Goal: Contribute content: Add original content to the website for others to see

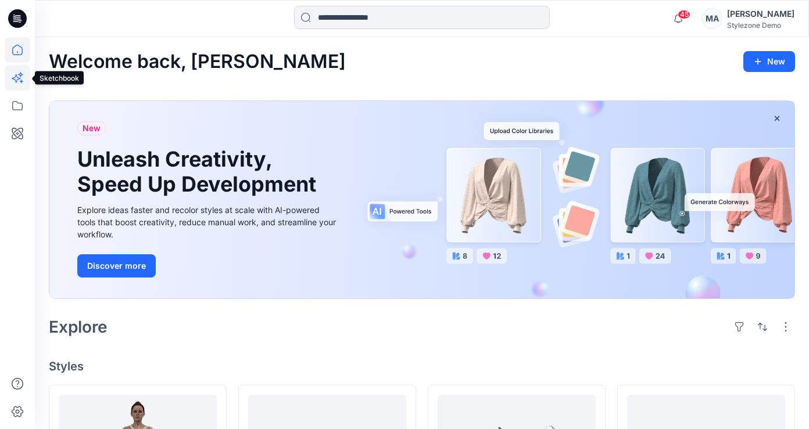
click at [25, 76] on icon at bounding box center [18, 78] width 26 height 26
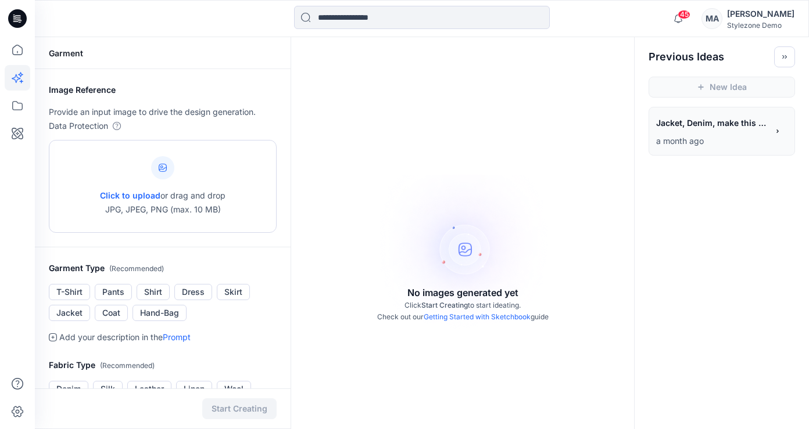
click at [152, 193] on span "Click to upload" at bounding box center [130, 196] width 60 height 10
type input "**********"
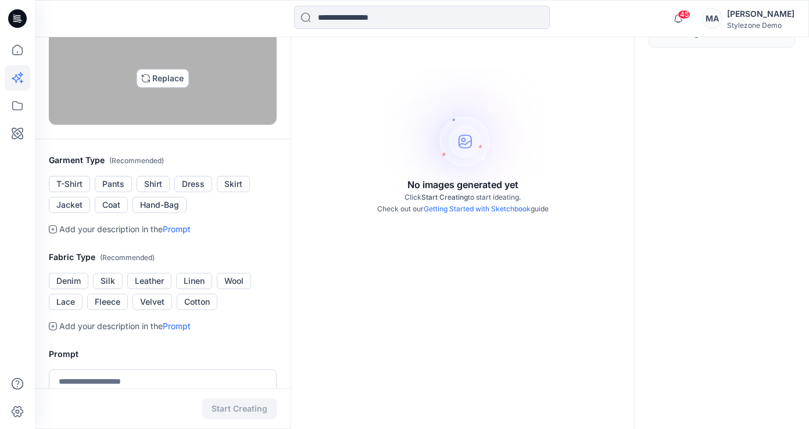
scroll to position [110, 0]
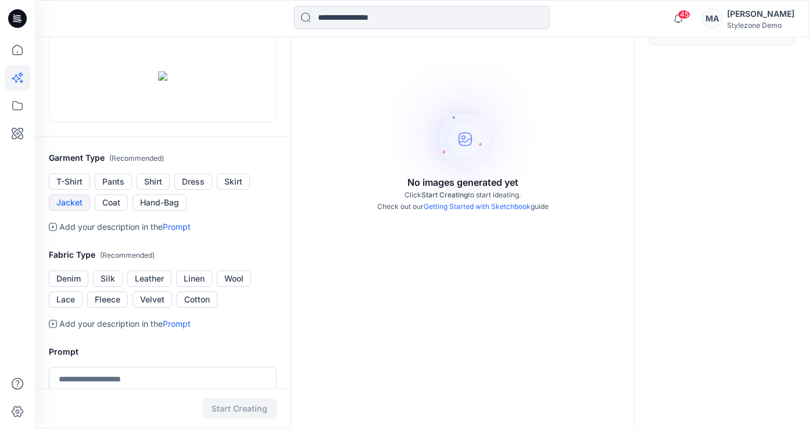
click at [63, 211] on button "Jacket" at bounding box center [69, 203] width 41 height 16
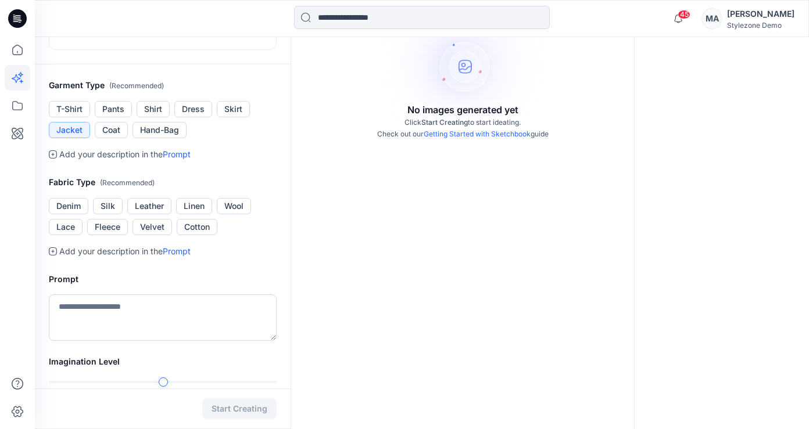
scroll to position [196, 0]
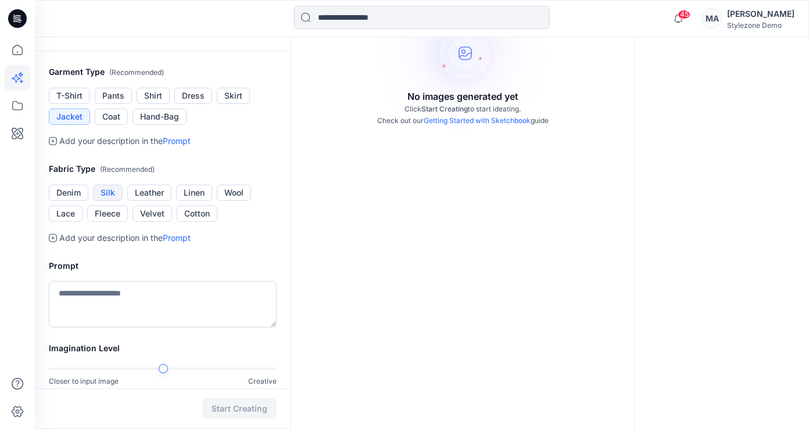
click at [110, 201] on button "Silk" at bounding box center [108, 193] width 30 height 16
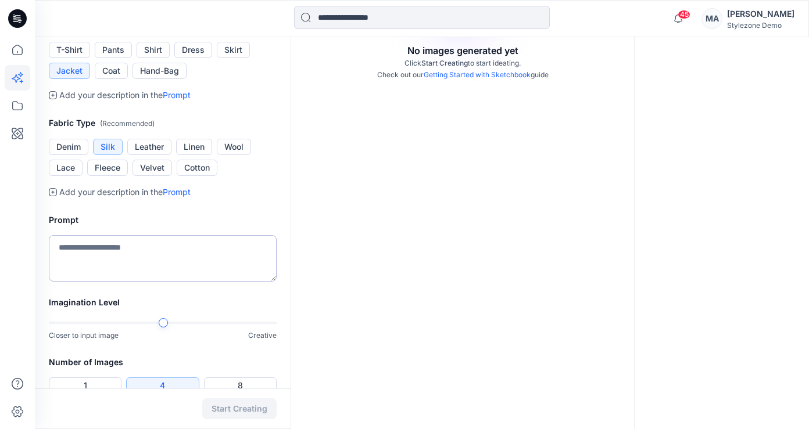
scroll to position [247, 0]
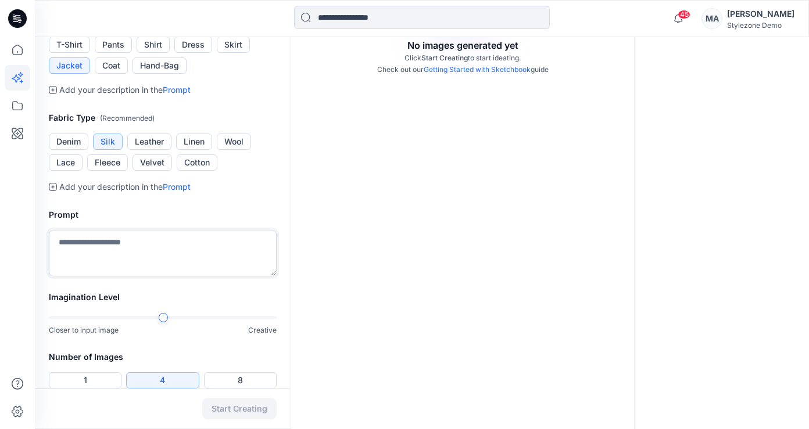
click at [126, 276] on textarea at bounding box center [163, 253] width 228 height 46
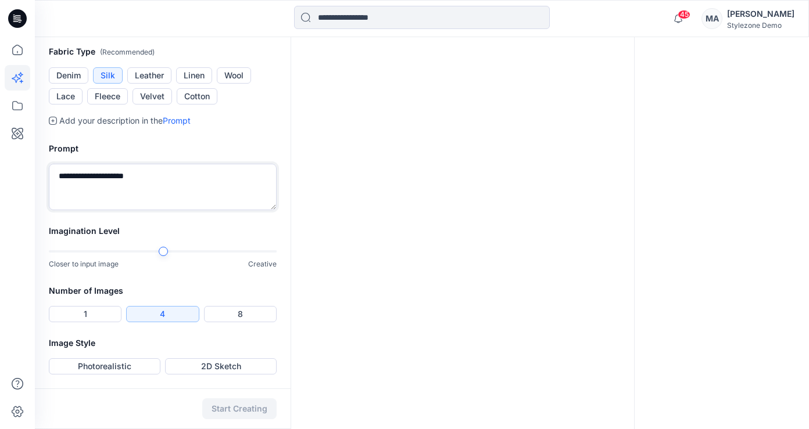
scroll to position [339, 0]
click at [190, 256] on div at bounding box center [163, 251] width 228 height 8
type textarea "**********"
click at [265, 314] on button "8" at bounding box center [240, 314] width 73 height 16
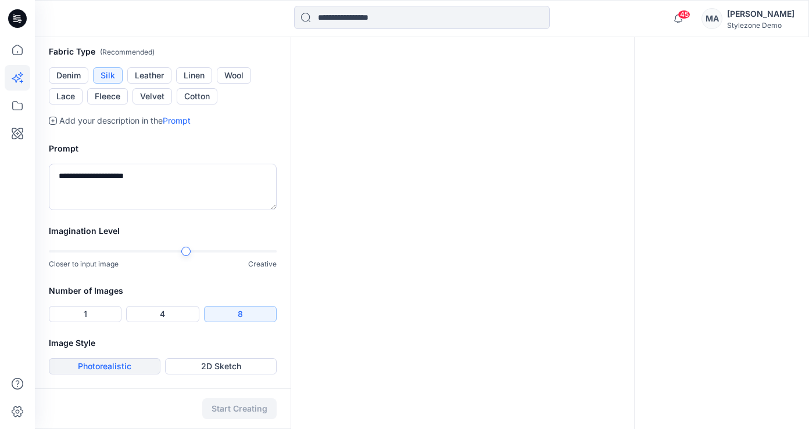
click at [116, 362] on button "Photorealistic" at bounding box center [105, 366] width 112 height 16
click at [254, 408] on button "Start Creating" at bounding box center [239, 408] width 74 height 21
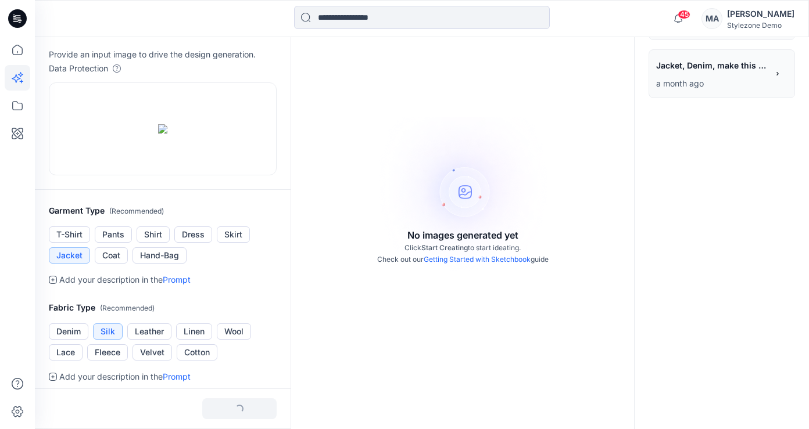
scroll to position [0, 0]
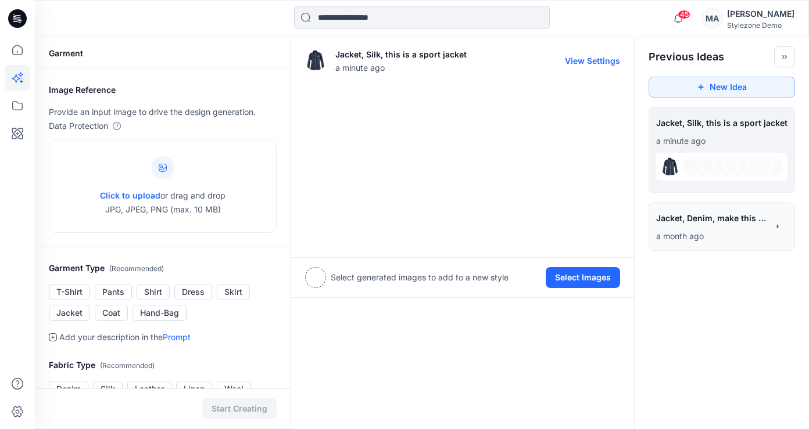
click at [347, 117] on div at bounding box center [462, 165] width 315 height 155
click at [709, 140] on p "a minute ago" at bounding box center [721, 141] width 131 height 14
click at [707, 232] on p "a month ago" at bounding box center [712, 236] width 112 height 14
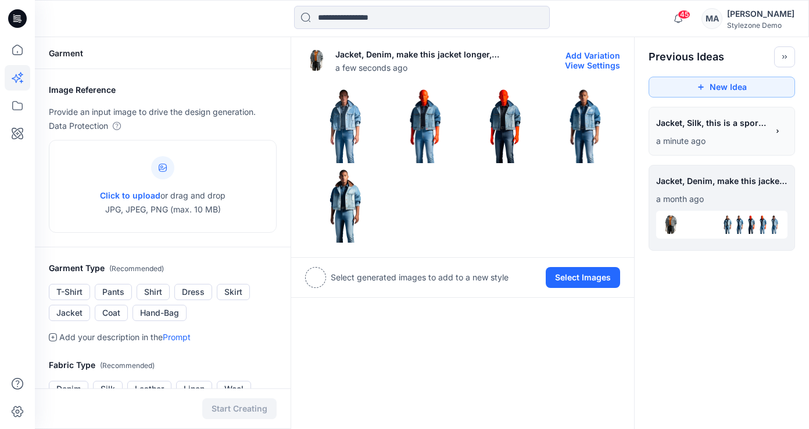
click at [353, 117] on img at bounding box center [343, 126] width 74 height 74
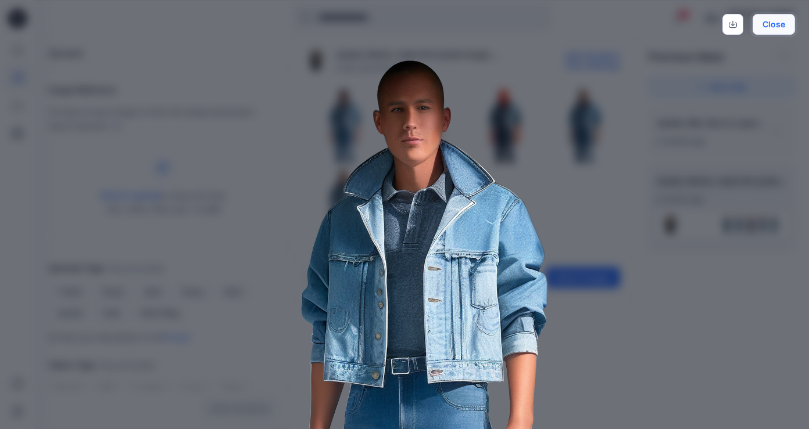
click at [771, 20] on button "Close" at bounding box center [773, 24] width 42 height 21
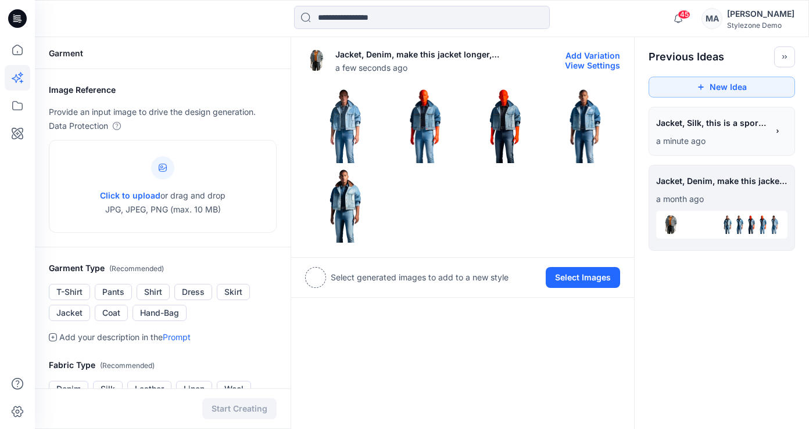
click at [339, 122] on img at bounding box center [343, 126] width 74 height 74
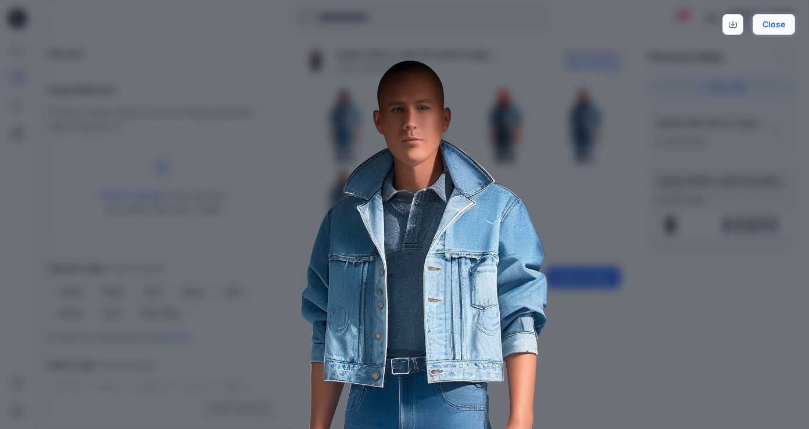
click at [772, 25] on button "Close" at bounding box center [773, 24] width 42 height 21
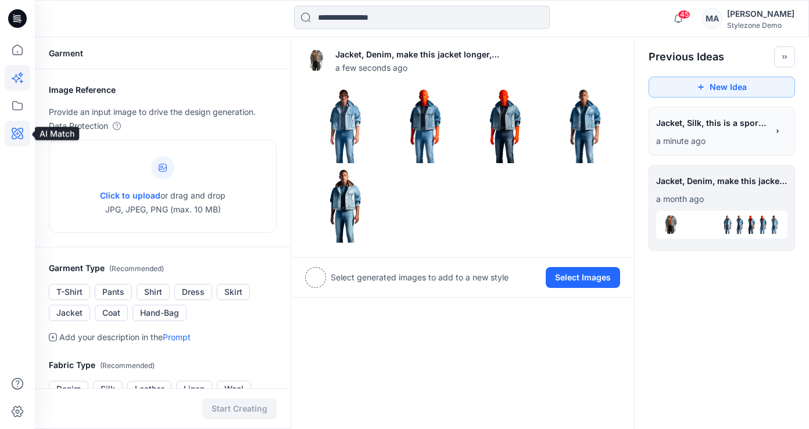
click at [21, 130] on icon at bounding box center [18, 134] width 26 height 26
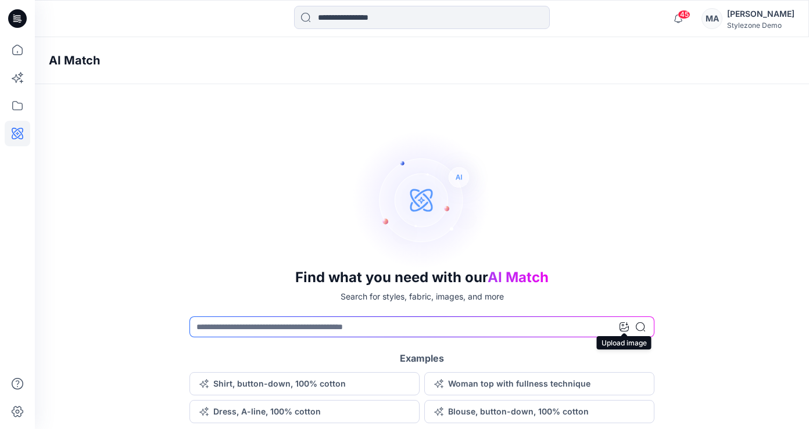
click at [622, 325] on icon at bounding box center [623, 326] width 9 height 9
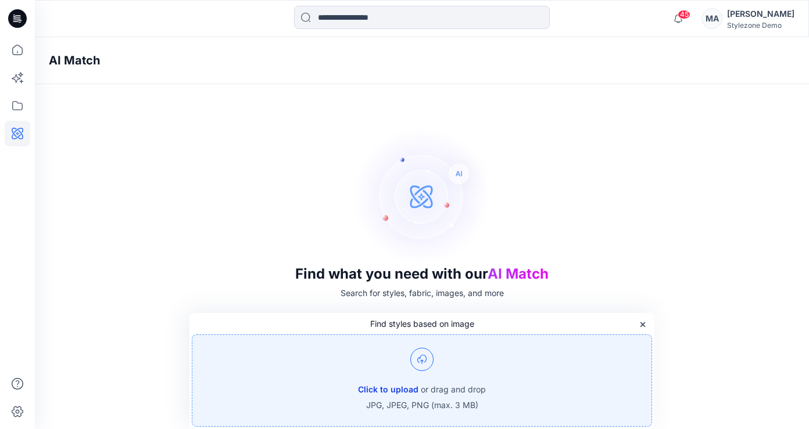
click at [393, 390] on button "Click to upload" at bounding box center [388, 390] width 60 height 14
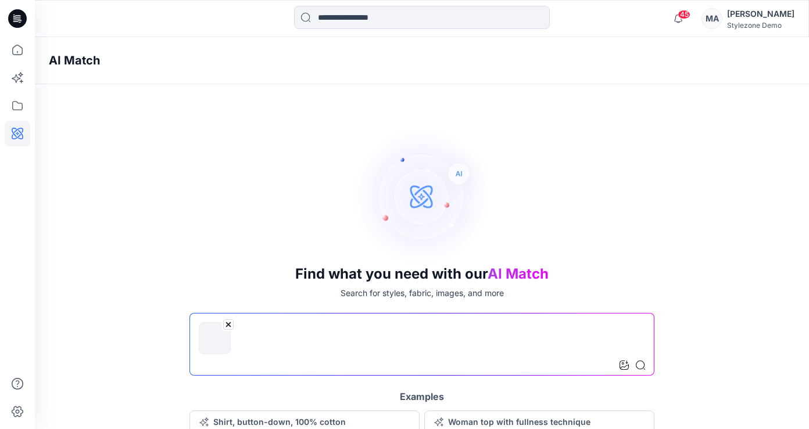
scroll to position [36, 0]
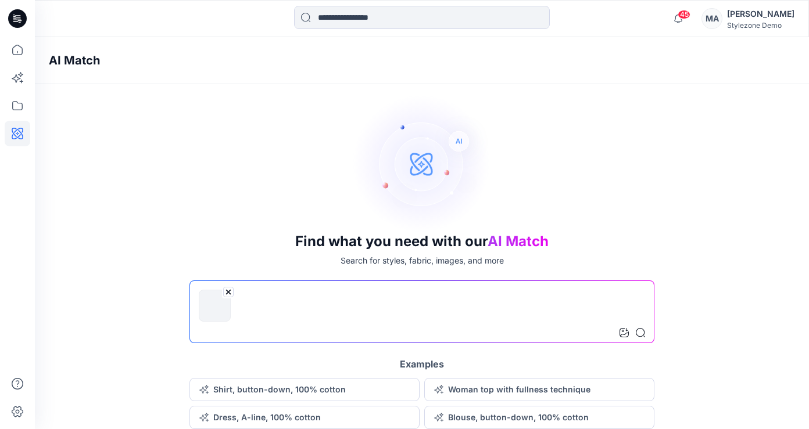
click at [167, 425] on div "Find what you need with our AI Match Search for styles, fabric, images, and mor…" at bounding box center [422, 261] width 774 height 335
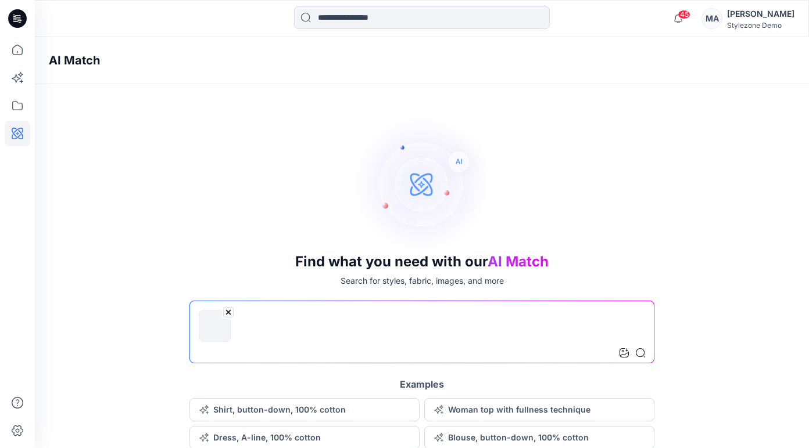
scroll to position [17, 0]
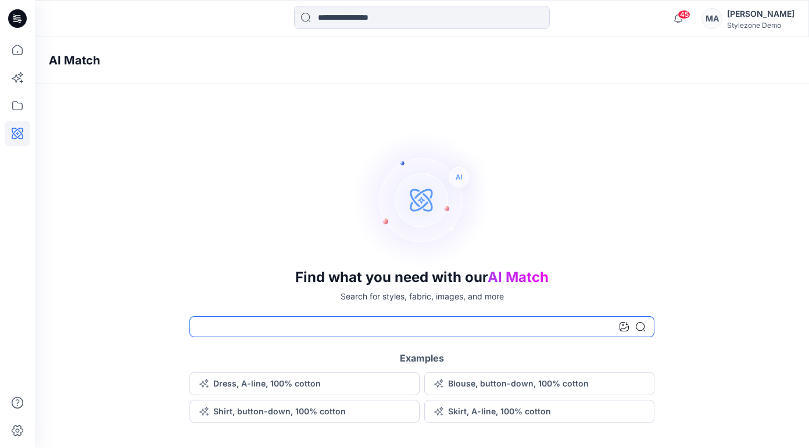
click at [299, 331] on input at bounding box center [421, 327] width 465 height 21
click at [300, 325] on input at bounding box center [421, 327] width 465 height 21
drag, startPoint x: 300, startPoint y: 325, endPoint x: 512, endPoint y: 342, distance: 212.1
click at [303, 325] on input at bounding box center [421, 327] width 465 height 21
click at [626, 322] on icon at bounding box center [623, 326] width 9 height 9
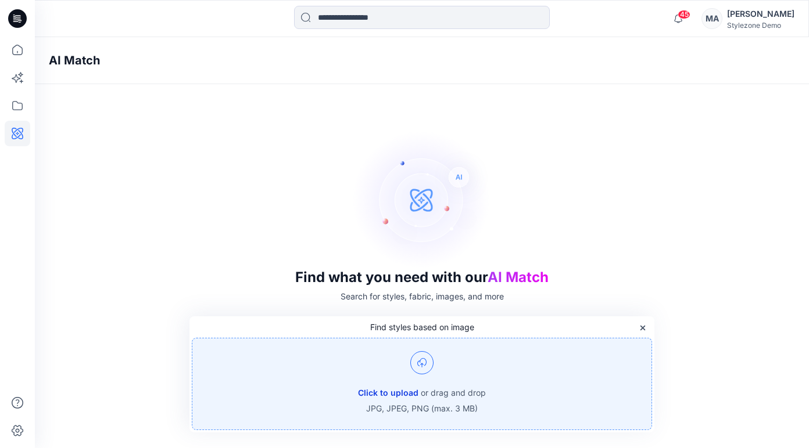
click at [375, 397] on button "Click to upload" at bounding box center [388, 393] width 60 height 14
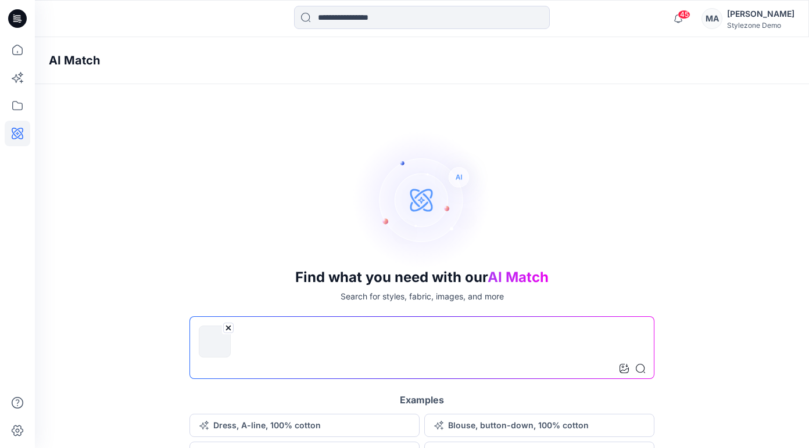
scroll to position [17, 0]
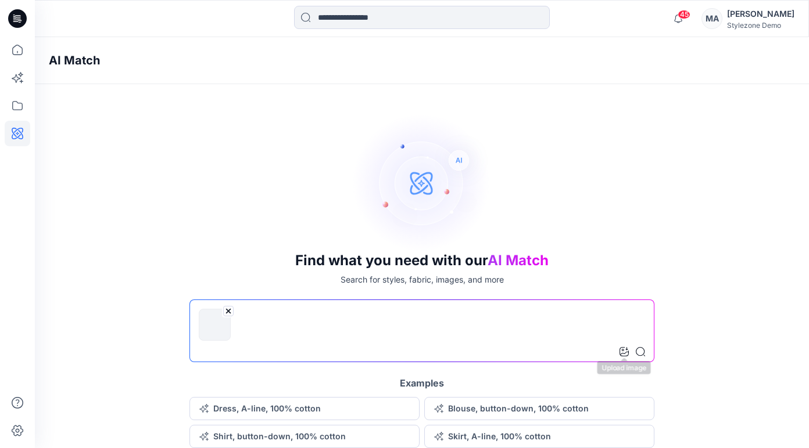
click at [621, 354] on icon at bounding box center [623, 351] width 9 height 9
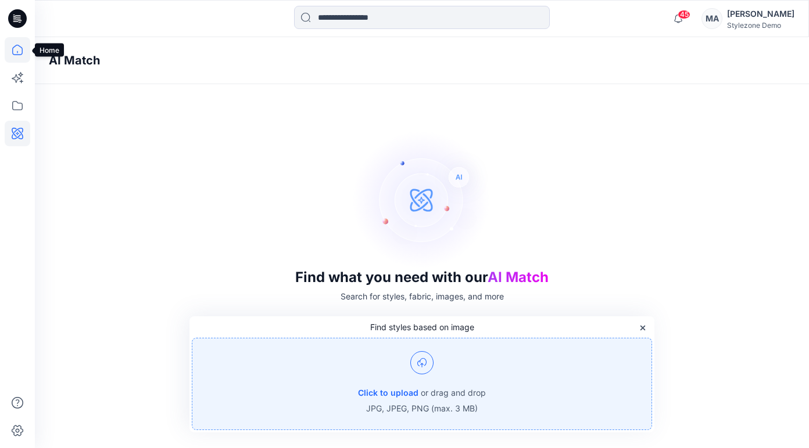
click at [22, 54] on icon at bounding box center [18, 50] width 26 height 26
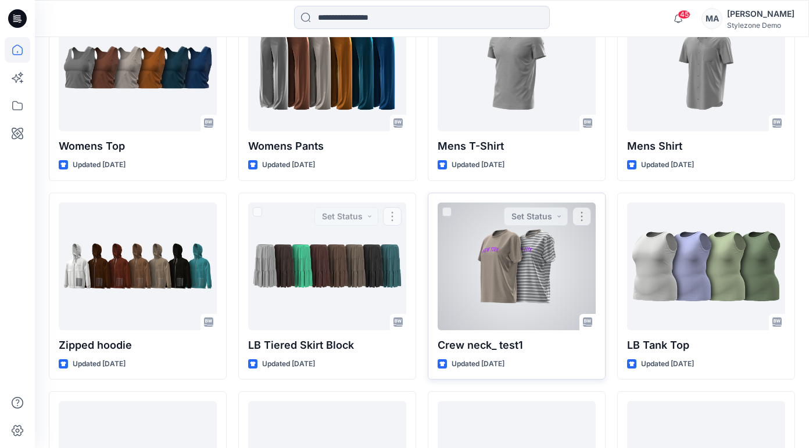
scroll to position [2382, 0]
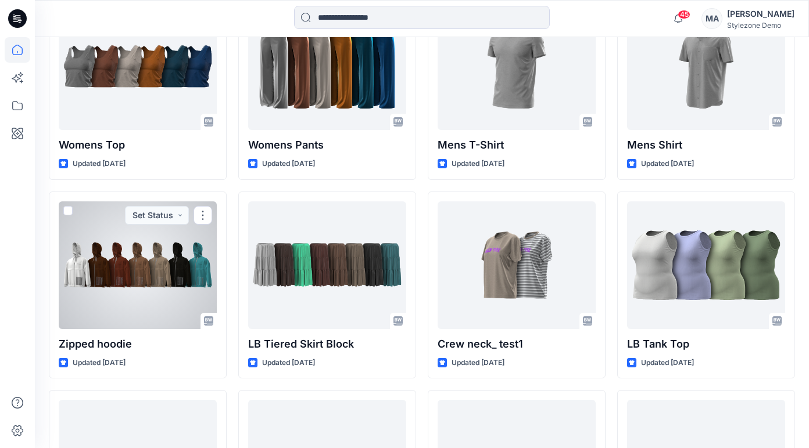
drag, startPoint x: 198, startPoint y: 268, endPoint x: 210, endPoint y: 267, distance: 12.2
click at [198, 268] on div at bounding box center [138, 266] width 158 height 128
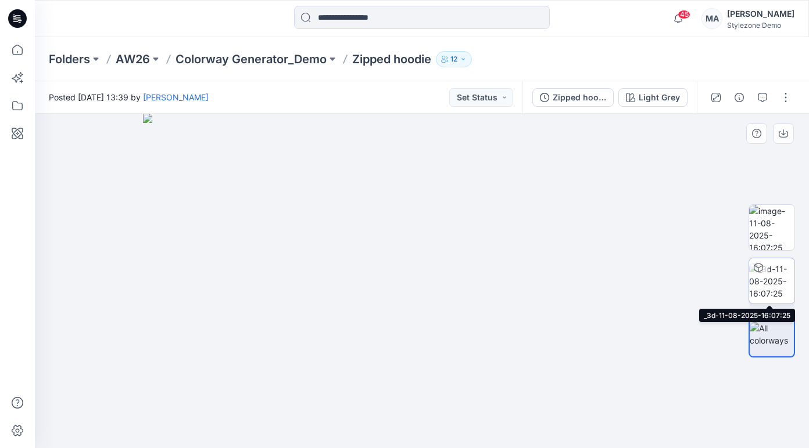
click at [764, 263] on div at bounding box center [758, 267] width 19 height 19
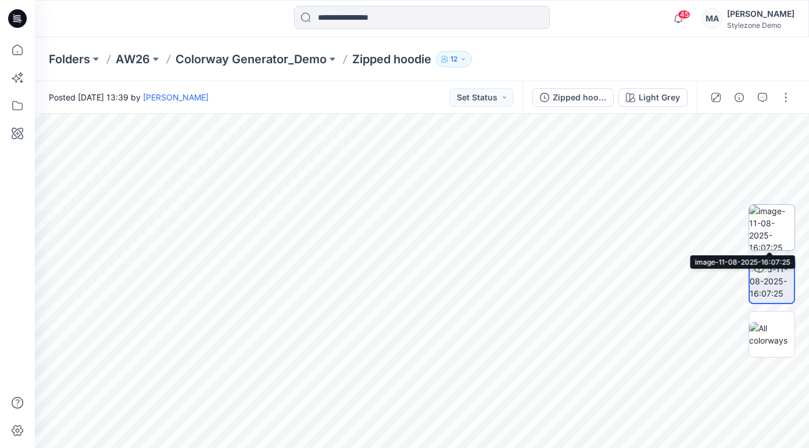
click at [776, 214] on img at bounding box center [771, 227] width 45 height 45
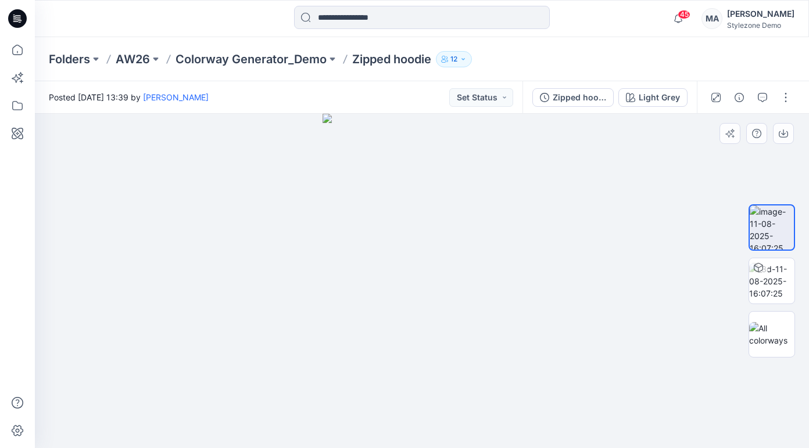
drag, startPoint x: 372, startPoint y: 295, endPoint x: 534, endPoint y: 283, distance: 163.1
click at [559, 281] on div at bounding box center [422, 281] width 774 height 335
click at [763, 99] on icon "button" at bounding box center [761, 97] width 9 height 9
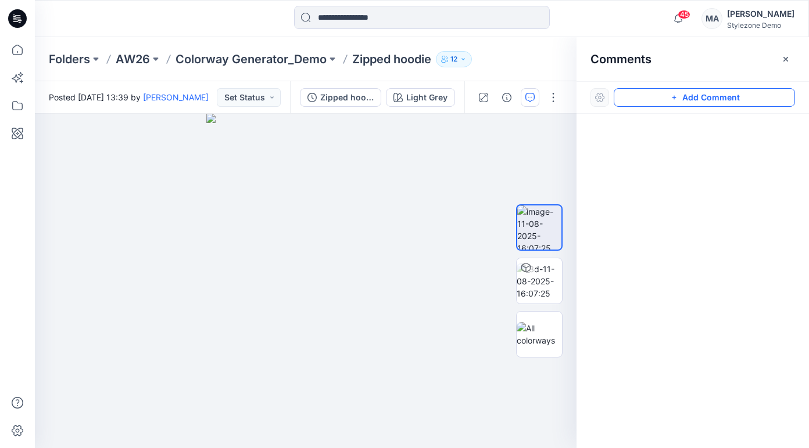
click at [656, 106] on button "Add Comment" at bounding box center [703, 97] width 181 height 19
click at [307, 236] on div "1" at bounding box center [305, 281] width 541 height 335
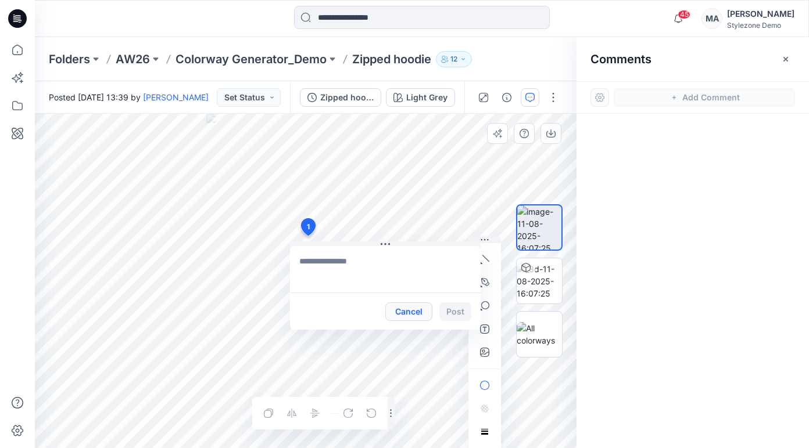
click at [396, 314] on button "Cancel" at bounding box center [408, 312] width 47 height 19
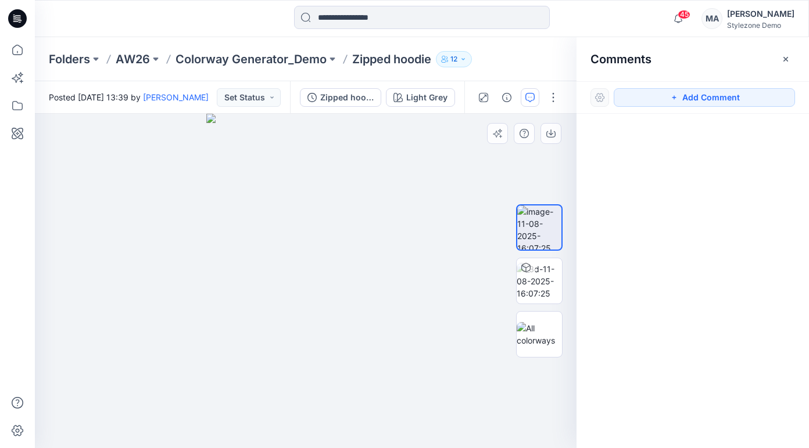
click at [339, 242] on img at bounding box center [305, 281] width 199 height 335
drag, startPoint x: 647, startPoint y: 97, endPoint x: 420, endPoint y: 242, distance: 268.8
click at [645, 99] on button "Add Comment" at bounding box center [703, 97] width 181 height 19
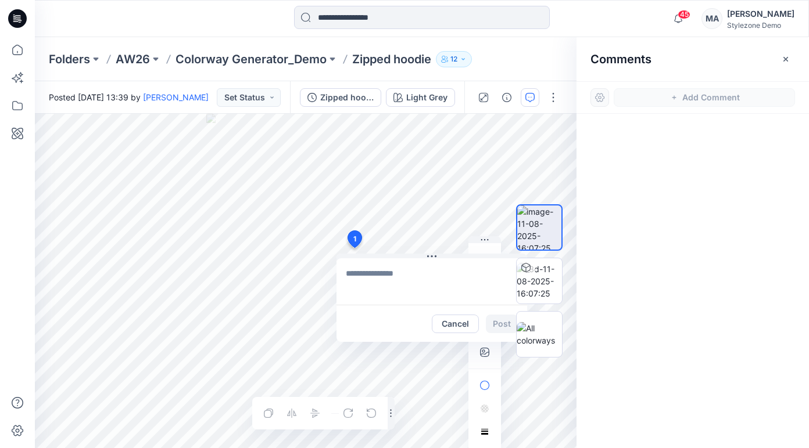
click at [354, 248] on div "1 Cancel Post Layer 1" at bounding box center [305, 281] width 541 height 335
click at [410, 293] on textarea at bounding box center [431, 281] width 191 height 46
click at [379, 270] on textarea at bounding box center [431, 281] width 191 height 46
type textarea "*"
click at [464, 321] on button "Cancel" at bounding box center [455, 324] width 47 height 19
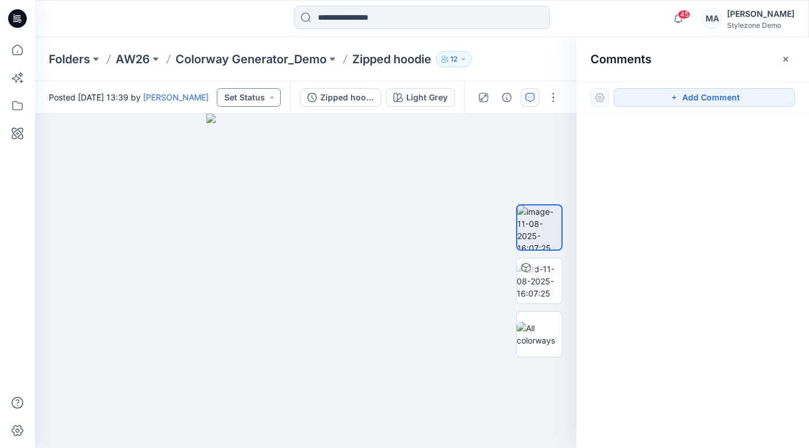
click at [267, 94] on button "Set Status" at bounding box center [249, 97] width 64 height 19
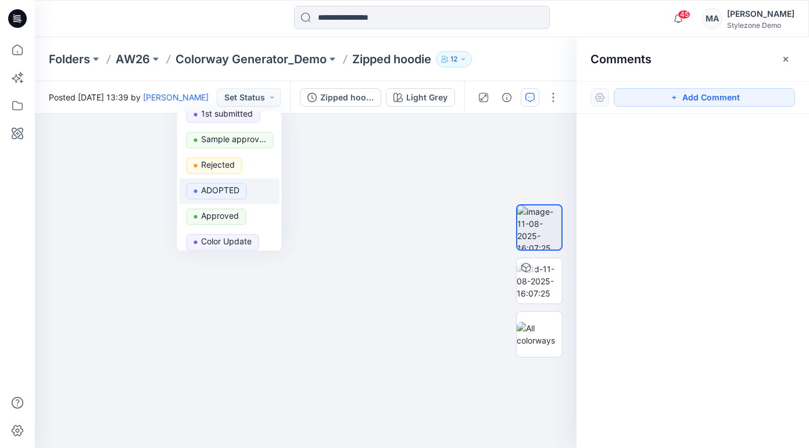
scroll to position [141, 0]
click at [787, 57] on icon "button" at bounding box center [785, 58] width 5 height 5
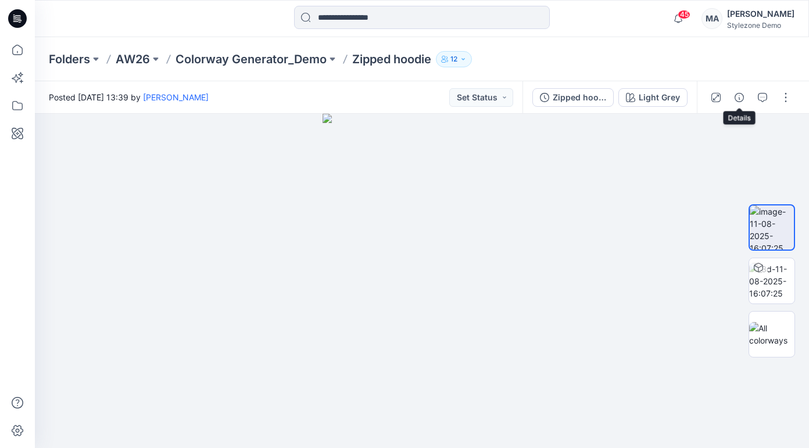
click at [739, 93] on icon "button" at bounding box center [738, 97] width 9 height 9
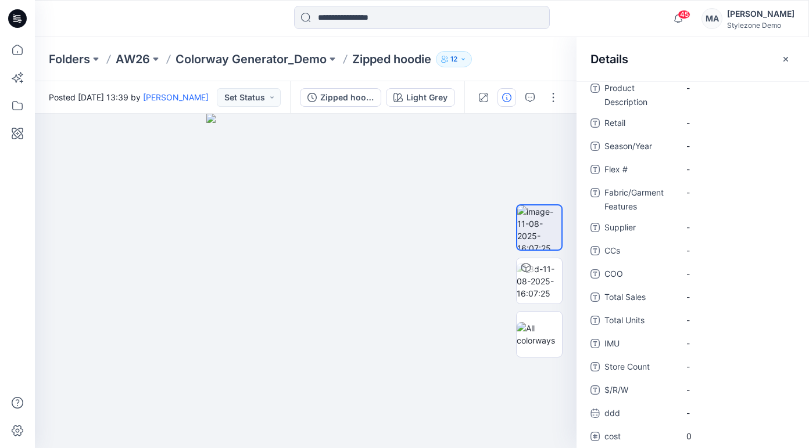
scroll to position [0, 0]
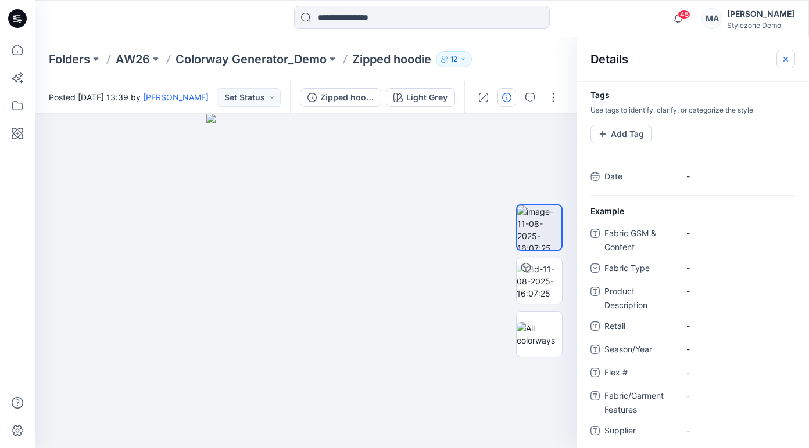
click at [785, 58] on icon "button" at bounding box center [785, 58] width 5 height 5
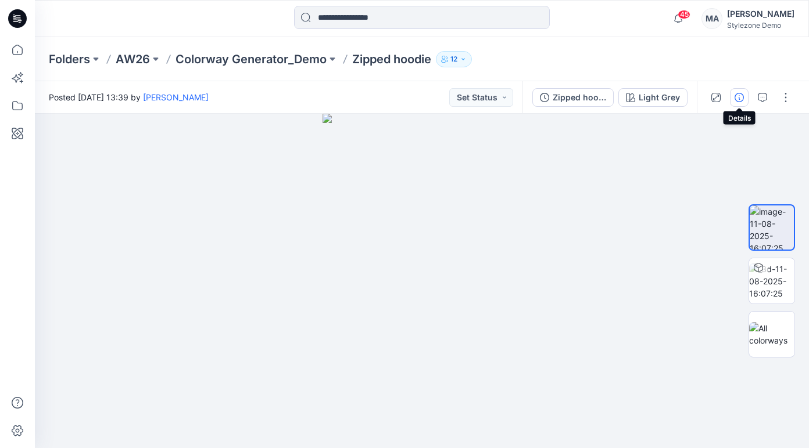
click at [739, 92] on button "button" at bounding box center [739, 97] width 19 height 19
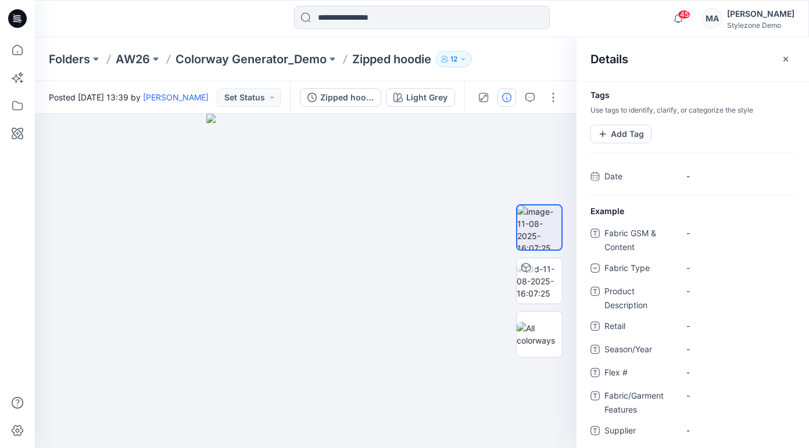
drag, startPoint x: 788, startPoint y: 51, endPoint x: 798, endPoint y: 67, distance: 18.8
click at [790, 53] on button "button" at bounding box center [785, 59] width 19 height 19
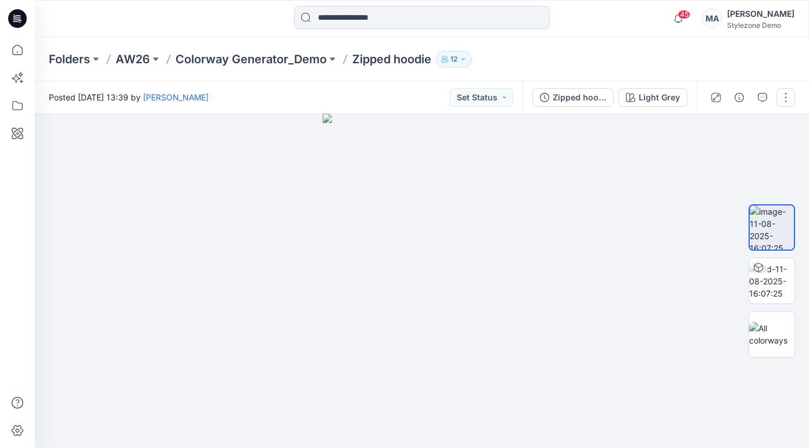
click at [784, 93] on button "button" at bounding box center [785, 97] width 19 height 19
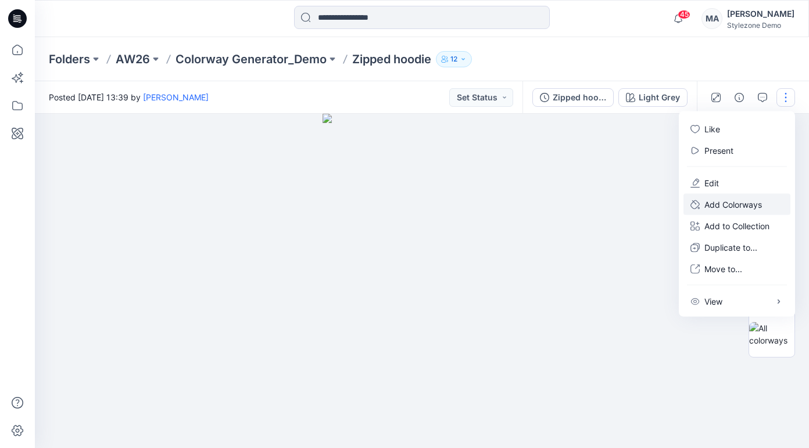
click at [747, 202] on p "Add Colorways" at bounding box center [733, 205] width 58 height 12
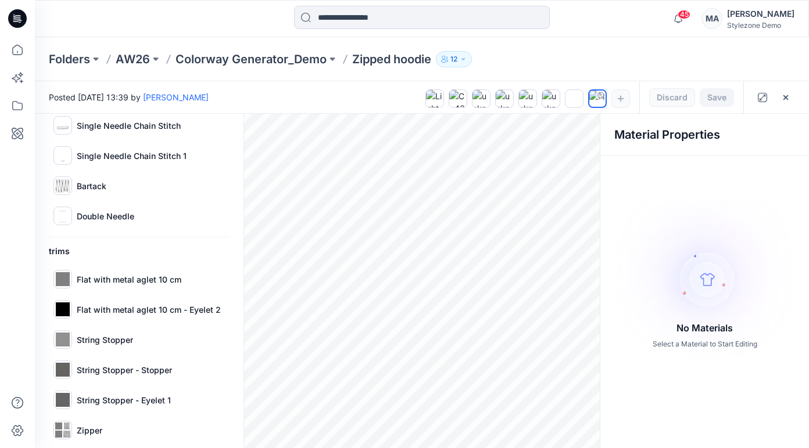
scroll to position [299, 0]
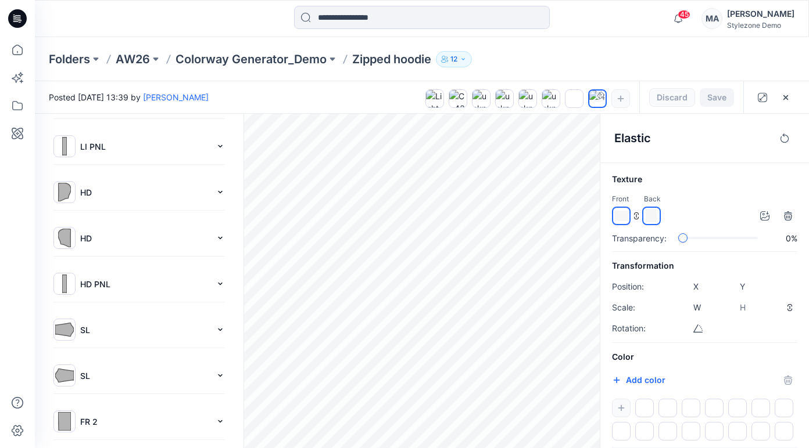
click at [92, 189] on p "HD" at bounding box center [145, 192] width 131 height 12
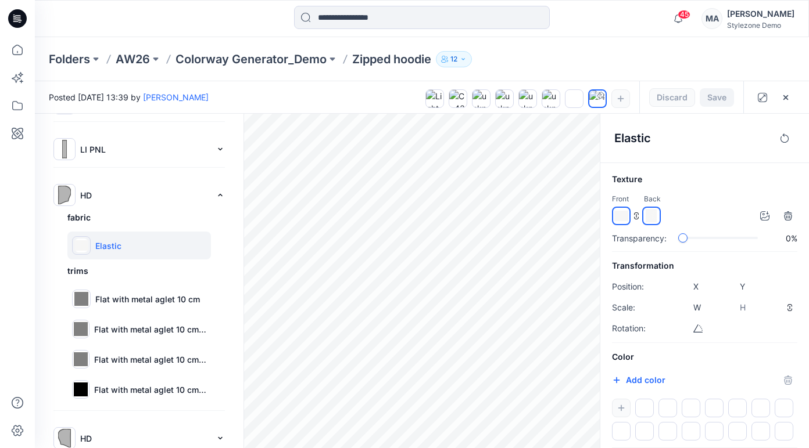
click at [110, 245] on p "Elastic" at bounding box center [108, 246] width 26 height 12
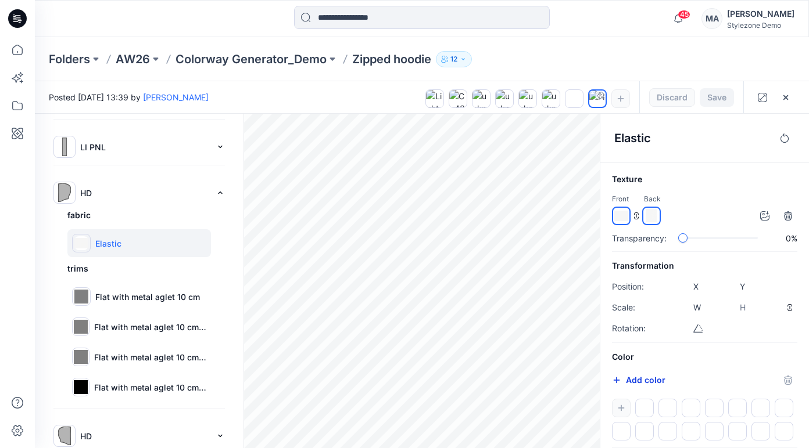
click at [637, 376] on button "Add color" at bounding box center [638, 381] width 53 height 14
type input "*******"
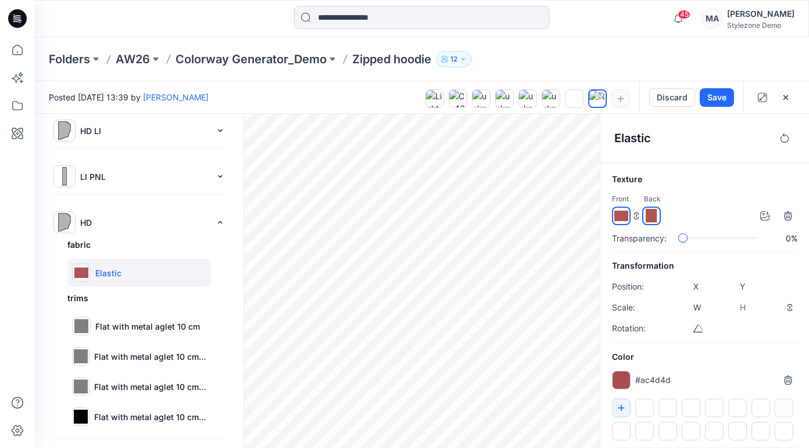
scroll to position [266, 0]
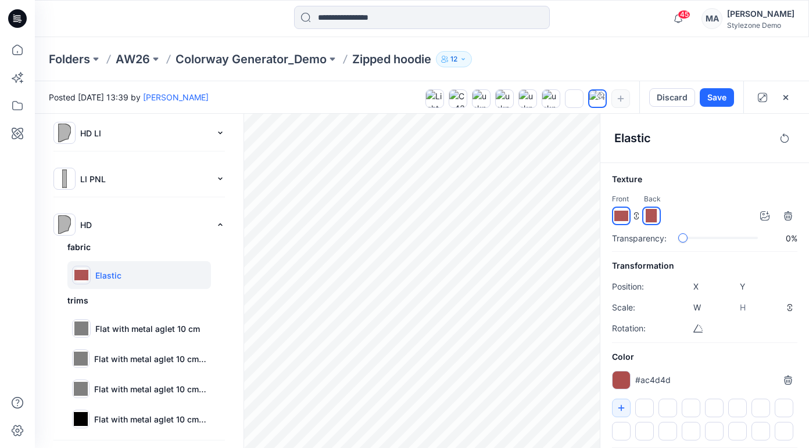
click at [185, 258] on div "New Colorway-8 All Materials By Piece Select All BK artwork Back Logo fabric El…" at bounding box center [422, 281] width 774 height 335
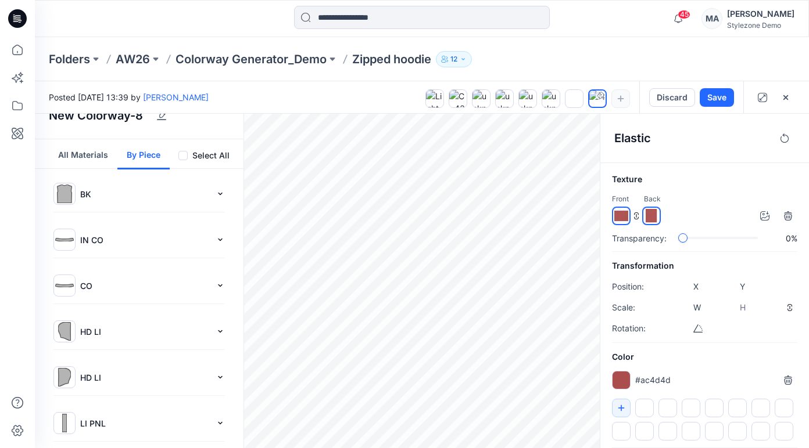
scroll to position [0, 0]
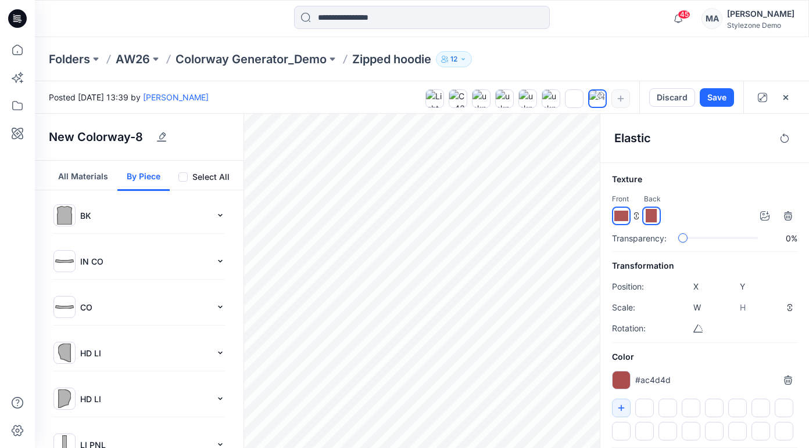
click at [220, 175] on label "Select All" at bounding box center [210, 177] width 37 height 14
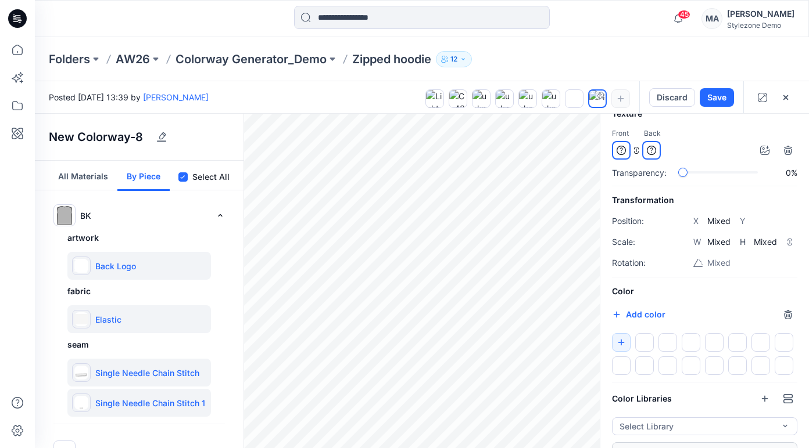
scroll to position [66, 0]
click at [617, 340] on icon "button" at bounding box center [620, 341] width 9 height 9
click at [623, 340] on icon "button" at bounding box center [620, 341] width 9 height 9
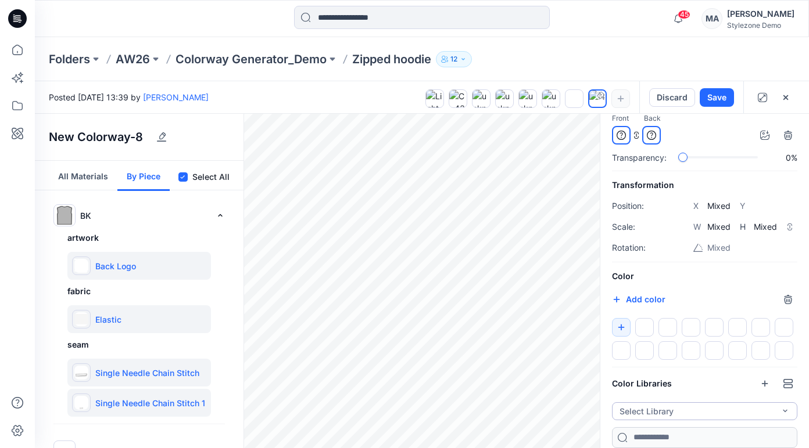
click at [658, 405] on button "Select Library" at bounding box center [704, 412] width 185 height 18
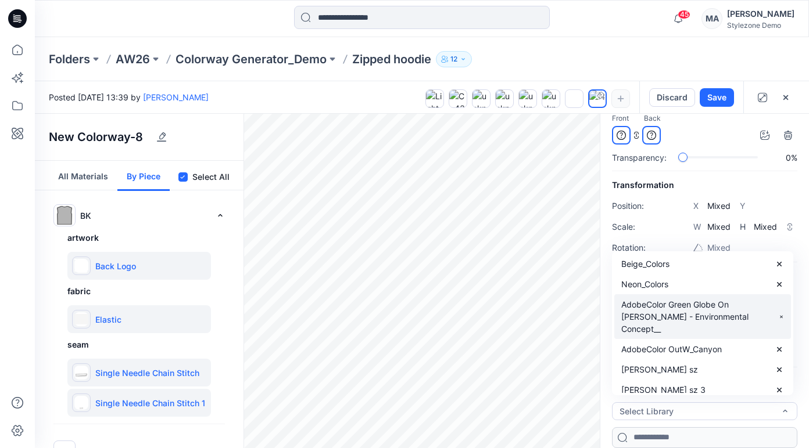
click at [652, 310] on p "AdobeColor Green Globe On Moss - Environmental Concept__" at bounding box center [699, 317] width 157 height 37
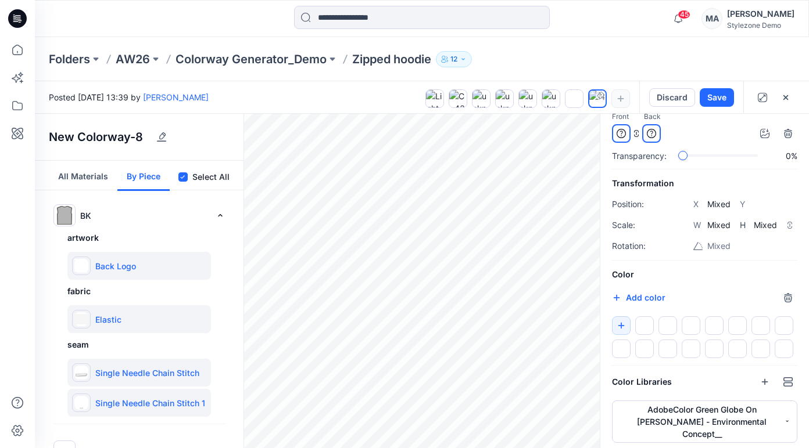
scroll to position [130, 0]
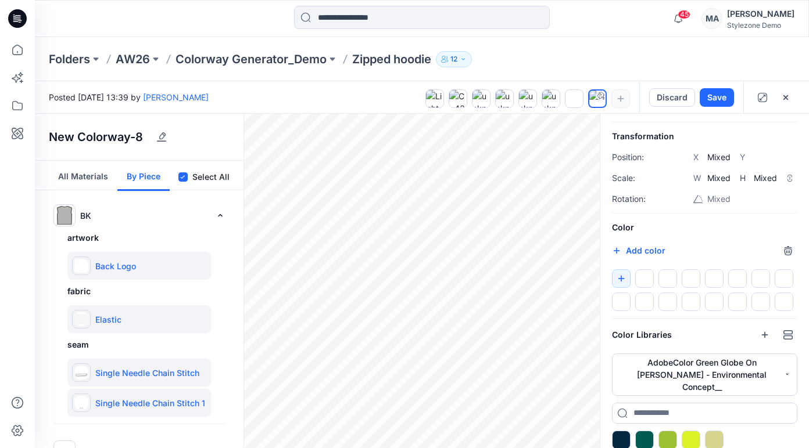
click at [623, 431] on div at bounding box center [621, 440] width 19 height 19
click at [667, 361] on button "AdobeColor Green Globe On Moss - Environmental Concept__" at bounding box center [704, 375] width 185 height 42
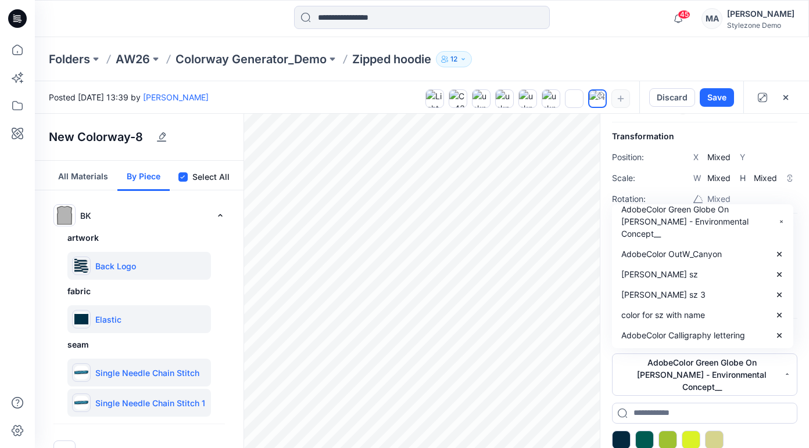
scroll to position [0, 0]
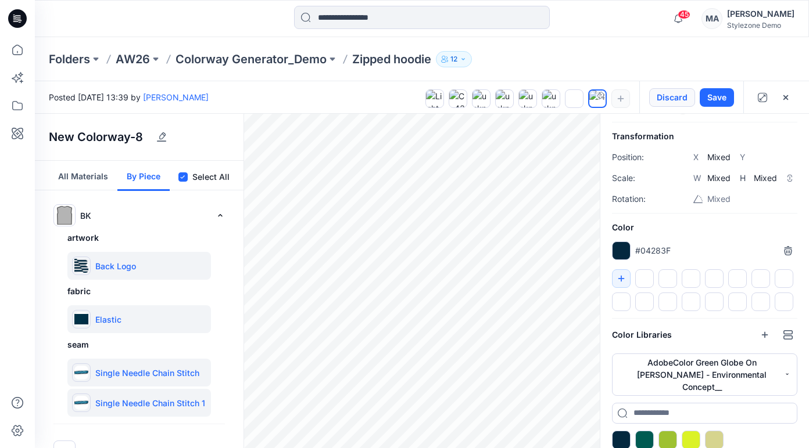
click at [678, 99] on button "Discard" at bounding box center [672, 97] width 46 height 19
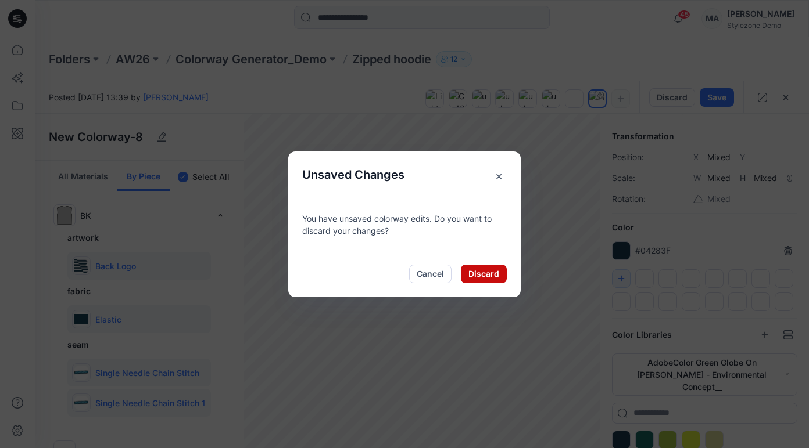
click at [501, 270] on button "Discard" at bounding box center [484, 274] width 46 height 19
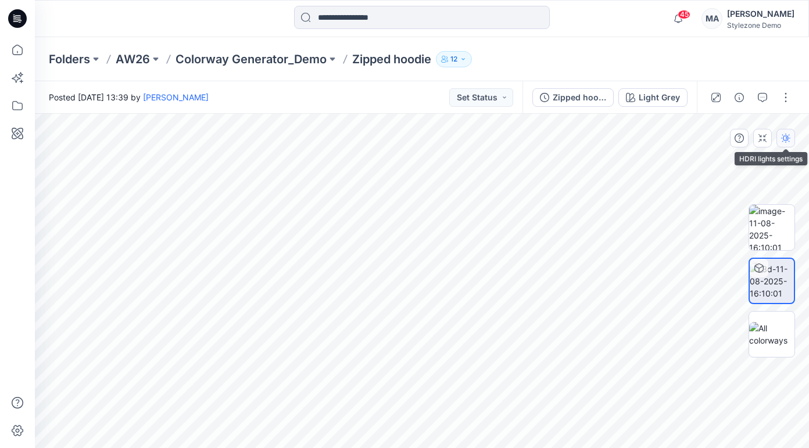
click at [788, 137] on icon "button" at bounding box center [785, 138] width 9 height 9
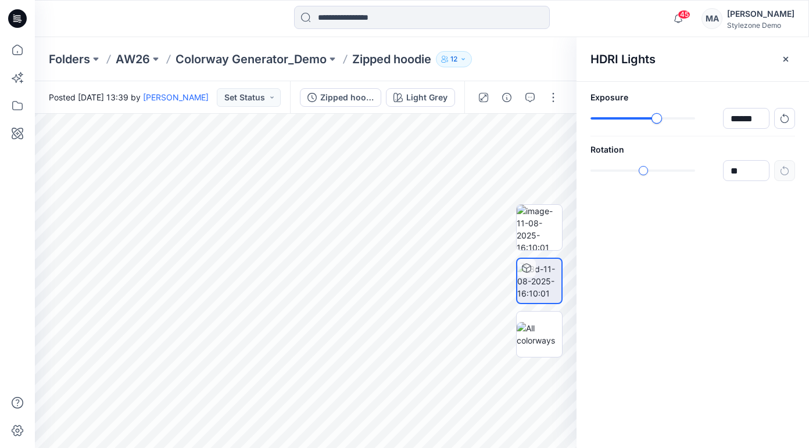
type input "******"
click at [655, 121] on div "slider-ex-1" at bounding box center [656, 118] width 10 height 10
type input "****"
click at [637, 172] on div "slider-ex-1" at bounding box center [637, 171] width 10 height 10
drag, startPoint x: 781, startPoint y: 57, endPoint x: 805, endPoint y: 95, distance: 44.6
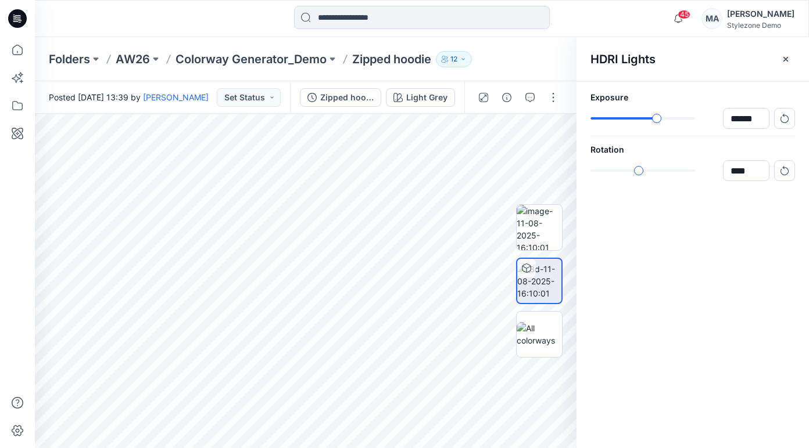
click at [782, 57] on icon "button" at bounding box center [785, 59] width 9 height 9
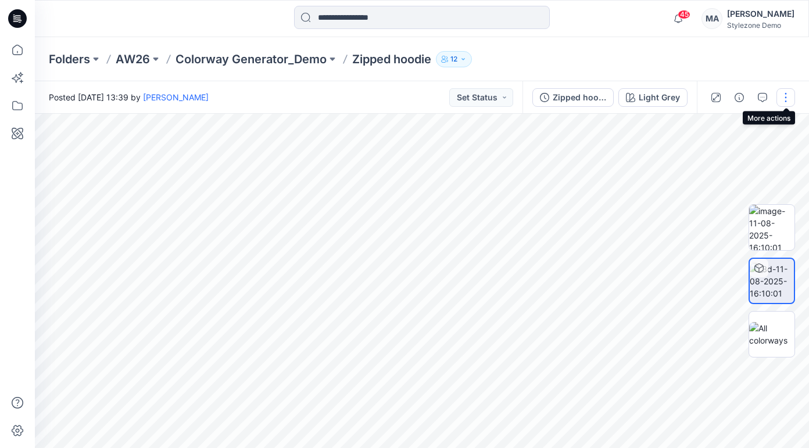
click at [782, 92] on button "button" at bounding box center [785, 97] width 19 height 19
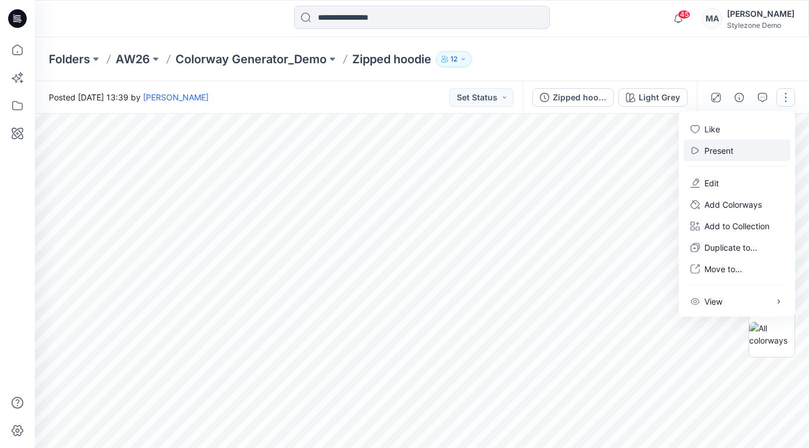
click at [716, 148] on p "Present" at bounding box center [718, 151] width 29 height 12
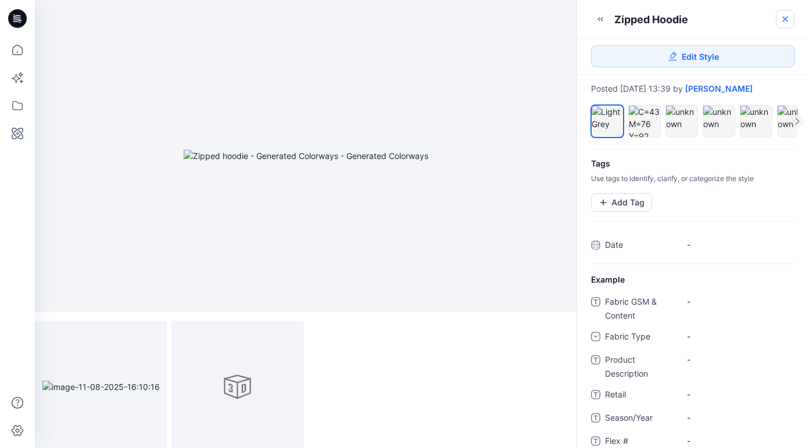
click at [782, 15] on icon at bounding box center [784, 19] width 9 height 9
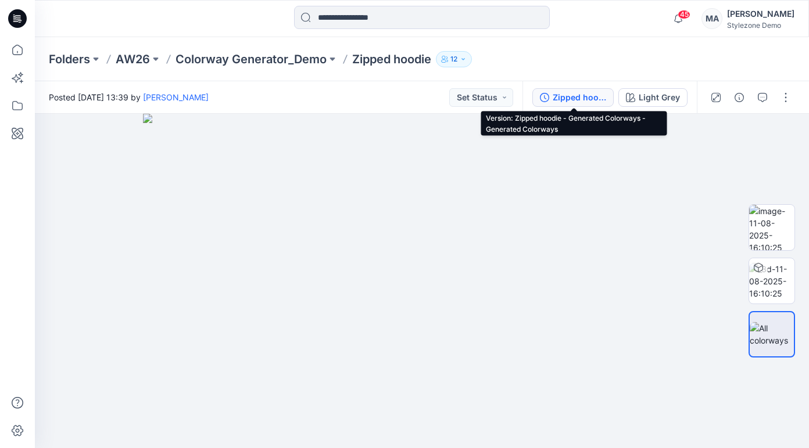
click at [565, 94] on div "Zipped hoodie - Generated Colorways - Generated Colorways" at bounding box center [578, 97] width 53 height 13
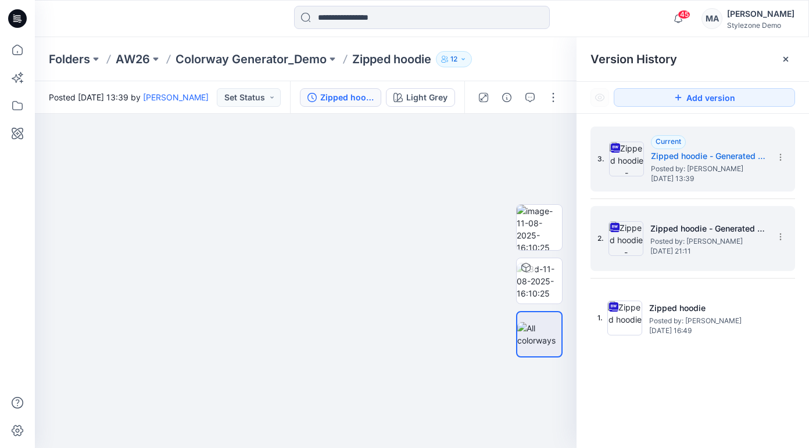
click at [708, 217] on div "2. Zipped hoodie - Generated Colorways Posted by: Savio Thomas Thursday, July 2…" at bounding box center [684, 239] width 174 height 56
click at [780, 152] on section at bounding box center [779, 157] width 19 height 19
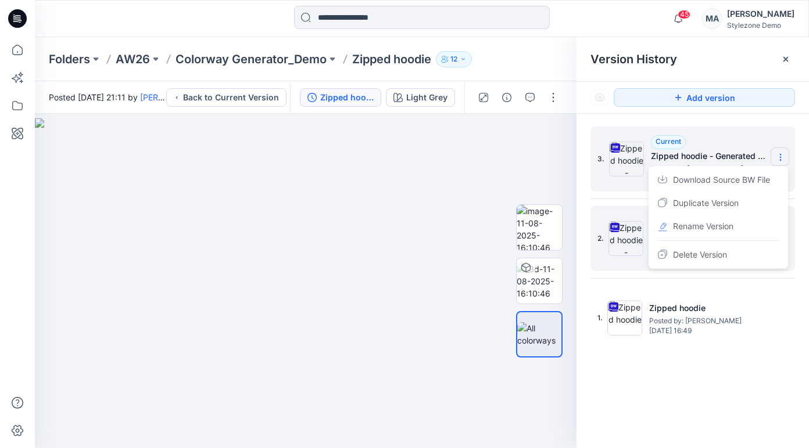
click at [783, 157] on icon at bounding box center [779, 157] width 9 height 9
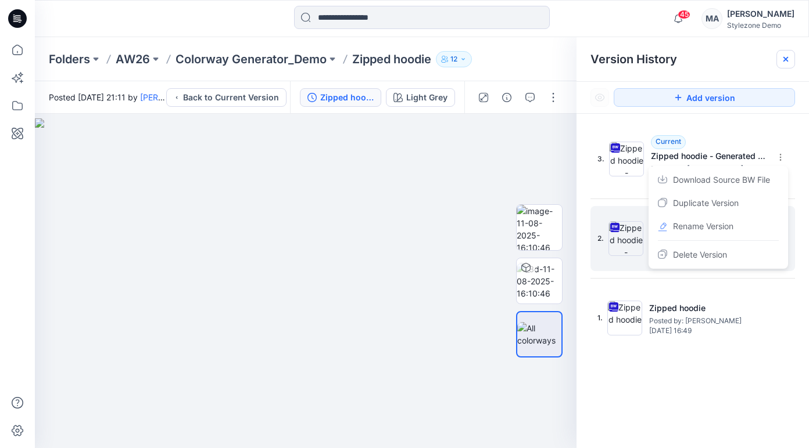
click at [792, 58] on div at bounding box center [785, 59] width 19 height 19
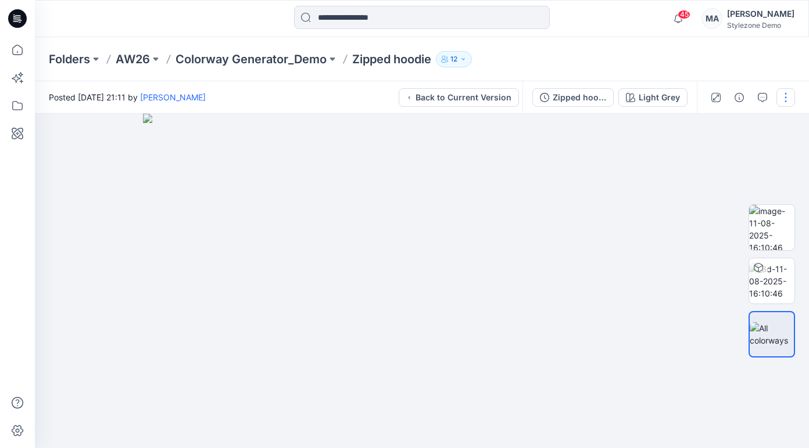
click at [783, 92] on button "button" at bounding box center [785, 97] width 19 height 19
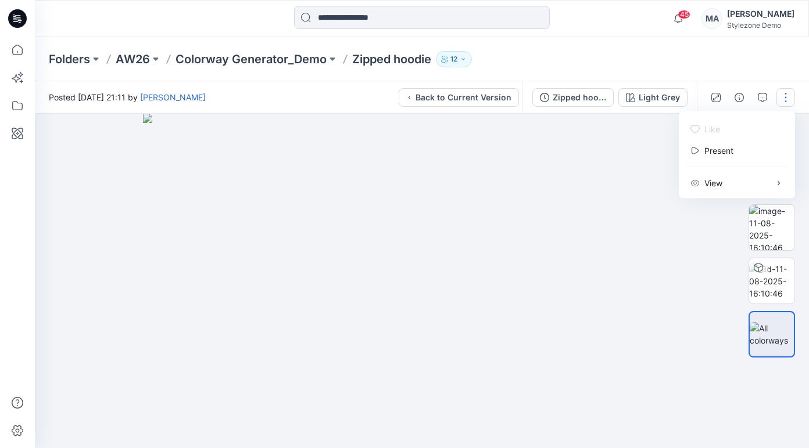
click at [783, 92] on button "button" at bounding box center [785, 97] width 19 height 19
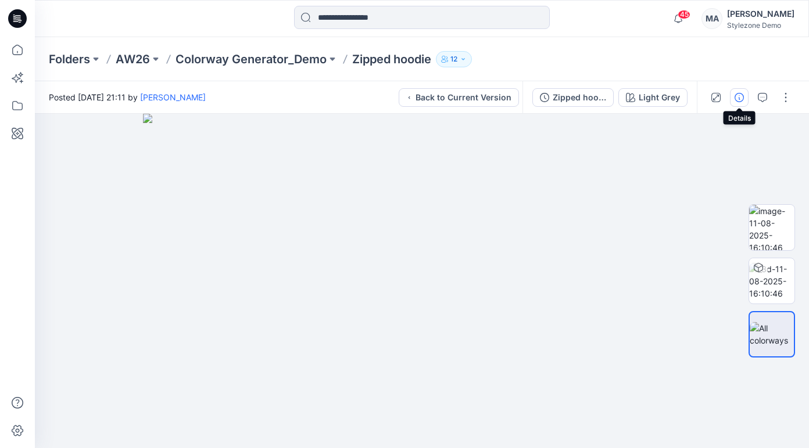
click at [738, 93] on icon "button" at bounding box center [738, 97] width 9 height 9
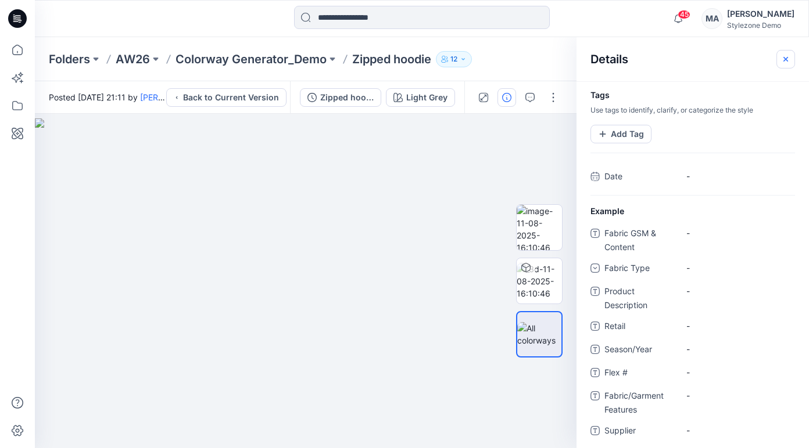
click at [785, 59] on icon "button" at bounding box center [785, 58] width 5 height 5
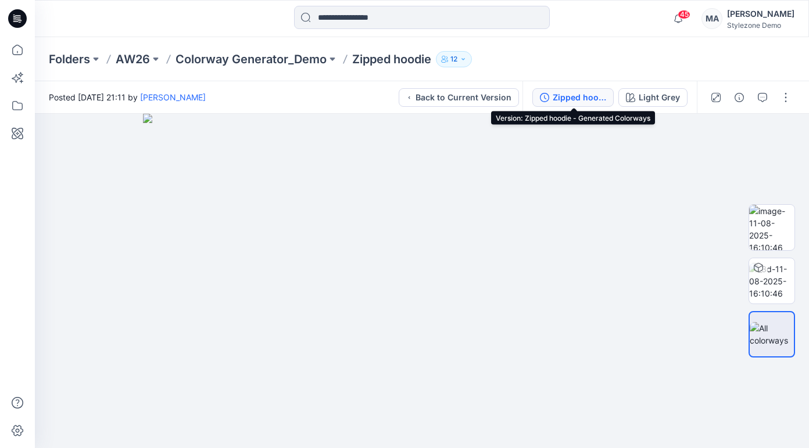
click at [561, 95] on div "Zipped hoodie - Generated Colorways" at bounding box center [578, 97] width 53 height 13
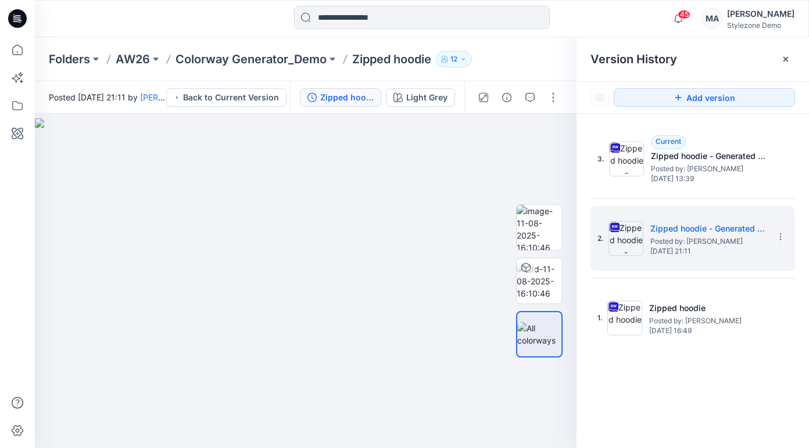
click at [780, 53] on div at bounding box center [785, 59] width 19 height 19
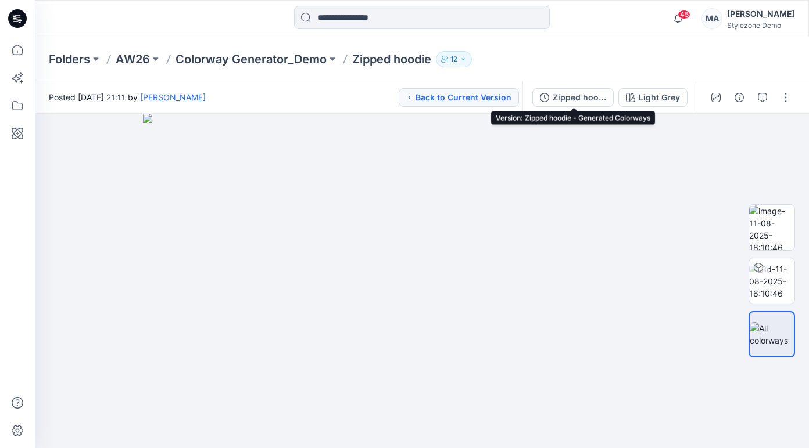
click at [493, 96] on button "Back to Current Version" at bounding box center [458, 97] width 120 height 19
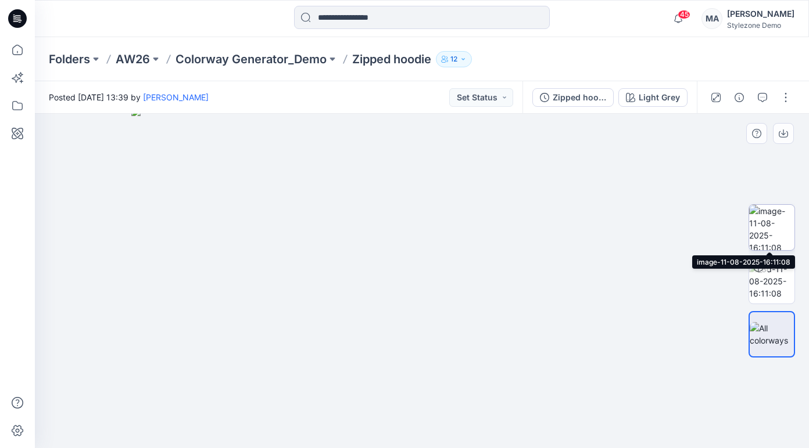
click at [778, 218] on img at bounding box center [771, 227] width 45 height 45
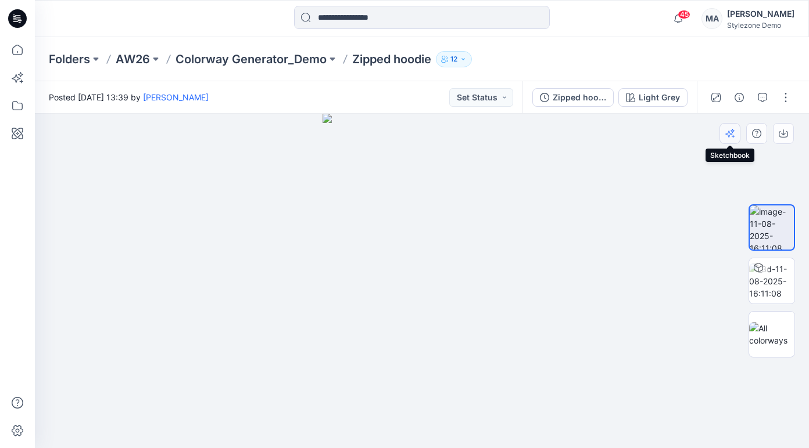
click at [729, 130] on icon "button" at bounding box center [729, 133] width 9 height 9
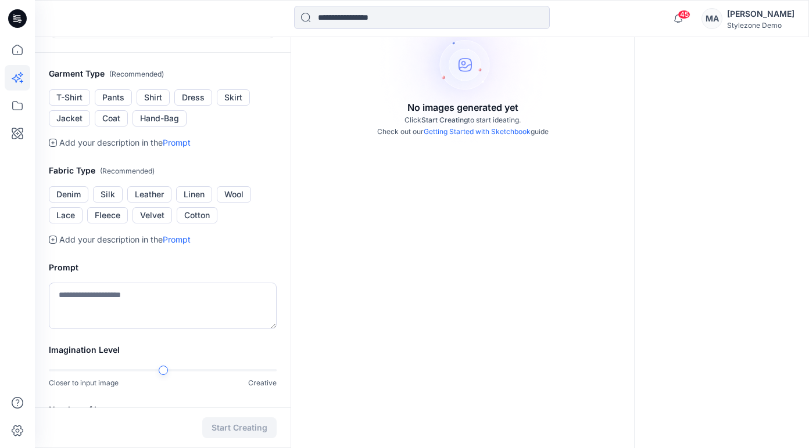
scroll to position [196, 0]
click at [67, 202] on button "Denim" at bounding box center [68, 193] width 39 height 16
click at [152, 105] on button "Shirt" at bounding box center [153, 96] width 33 height 16
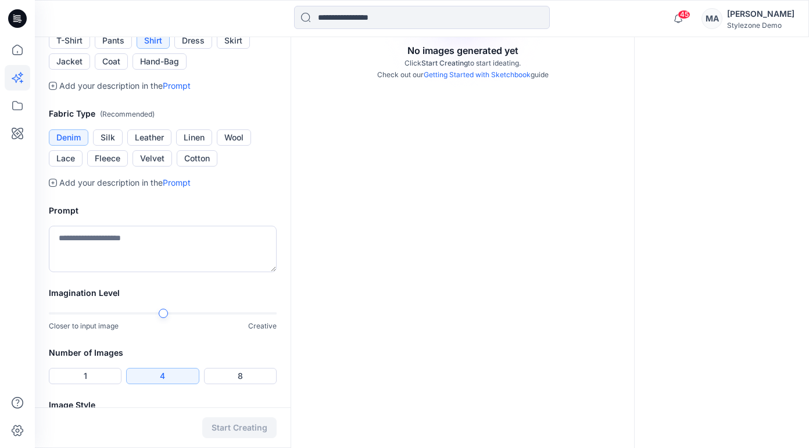
scroll to position [292, 0]
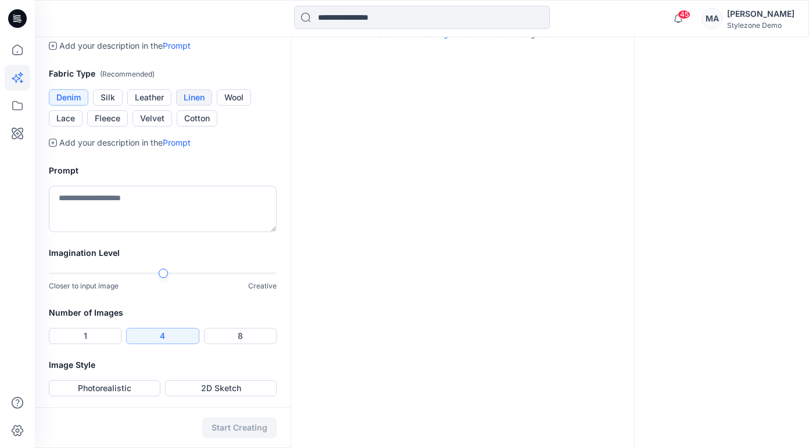
click at [203, 106] on button "Linen" at bounding box center [194, 97] width 36 height 16
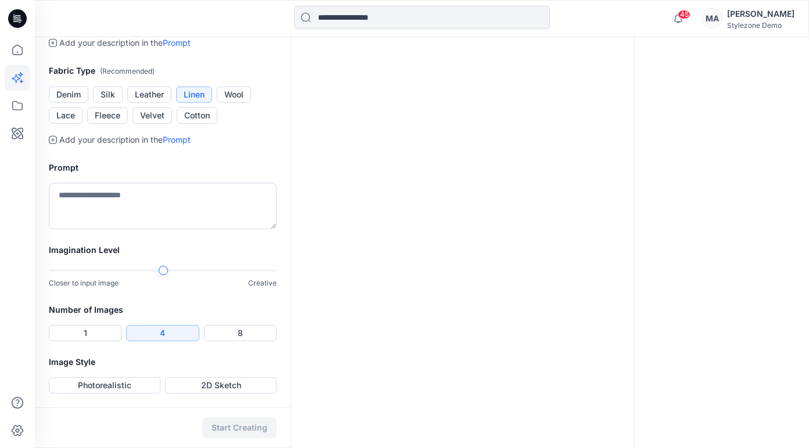
scroll to position [444, 0]
drag, startPoint x: 135, startPoint y: 387, endPoint x: 143, endPoint y: 389, distance: 8.5
click at [137, 387] on button "Photorealistic" at bounding box center [105, 386] width 112 height 16
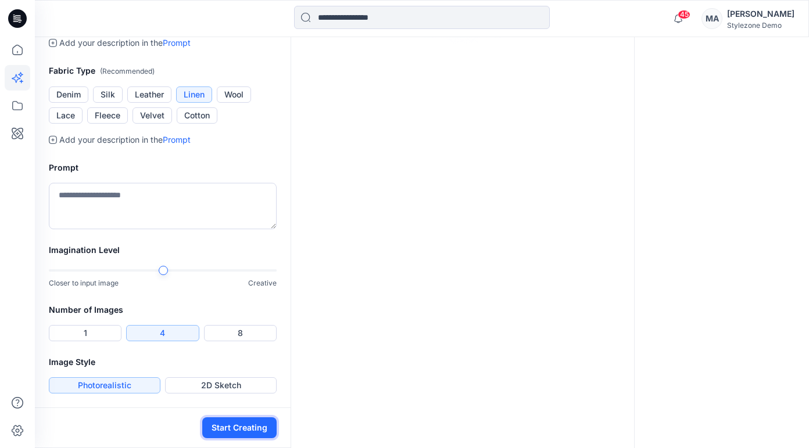
click at [233, 422] on button "Start Creating" at bounding box center [239, 428] width 74 height 21
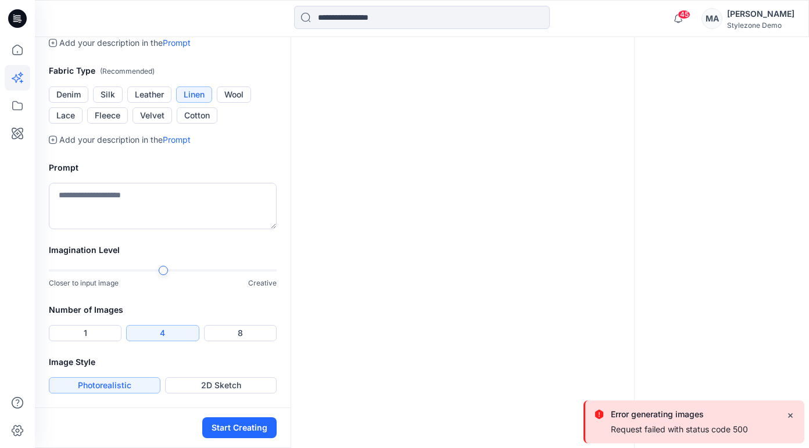
click at [792, 415] on button "Close" at bounding box center [790, 414] width 19 height 19
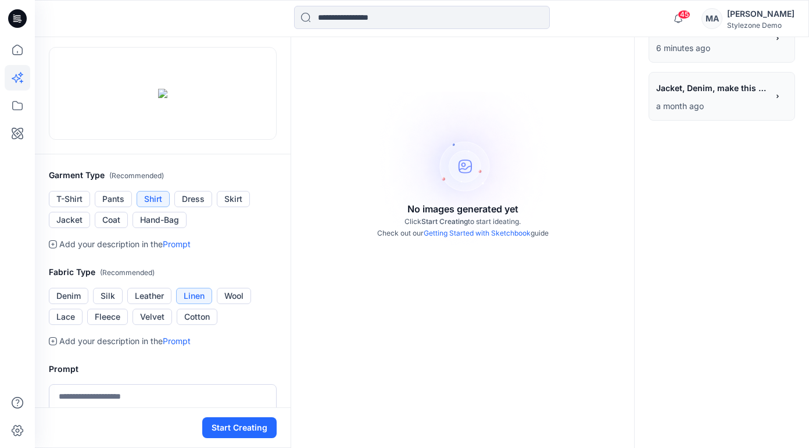
scroll to position [0, 0]
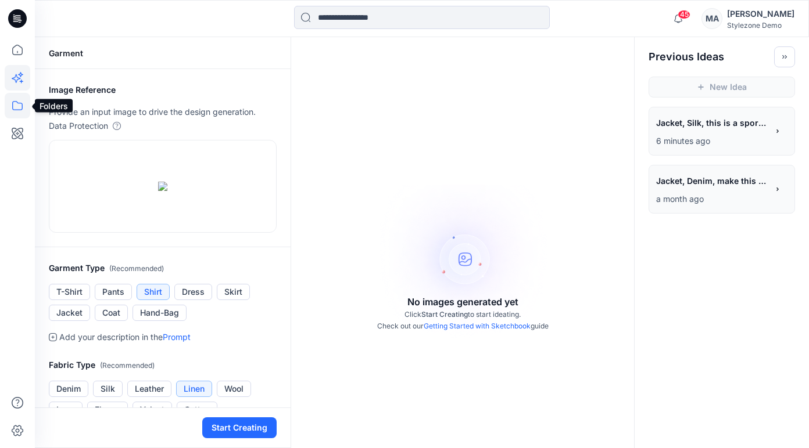
click at [12, 104] on icon at bounding box center [17, 105] width 10 height 9
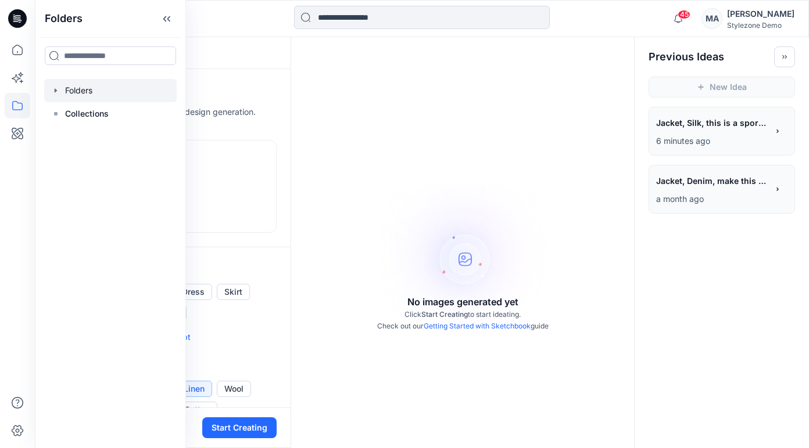
click at [76, 92] on div at bounding box center [110, 90] width 132 height 23
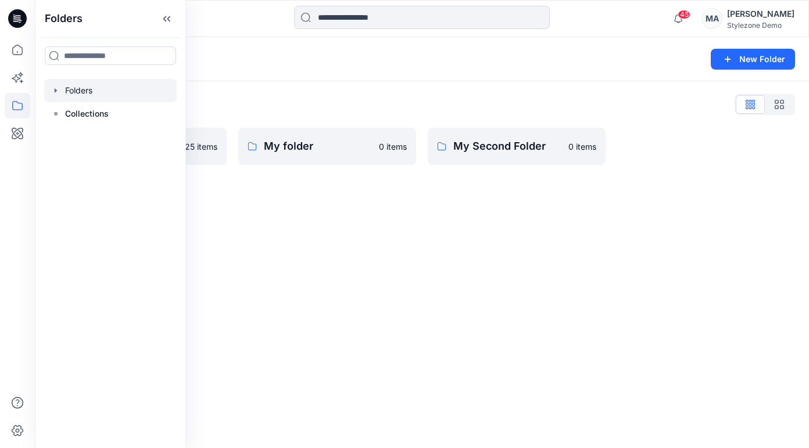
drag, startPoint x: 228, startPoint y: 189, endPoint x: 220, endPoint y: 185, distance: 9.9
click at [228, 189] on div "Folders New Folder Folders List AW26 25 items My folder 0 items My Second Folde…" at bounding box center [422, 242] width 774 height 411
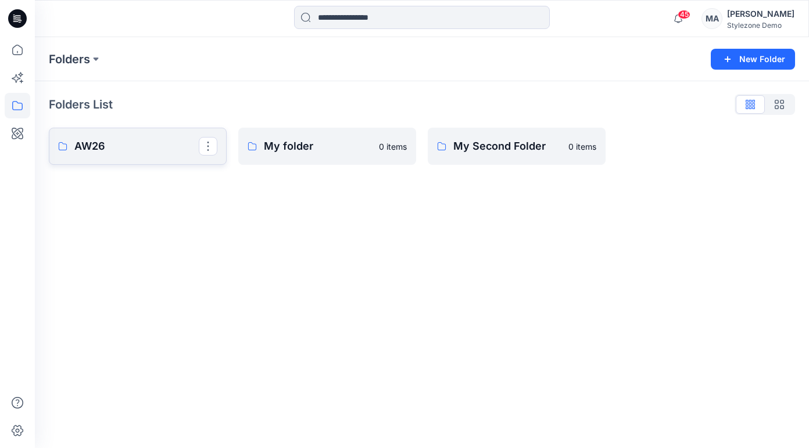
click at [189, 141] on p "AW26" at bounding box center [136, 146] width 124 height 16
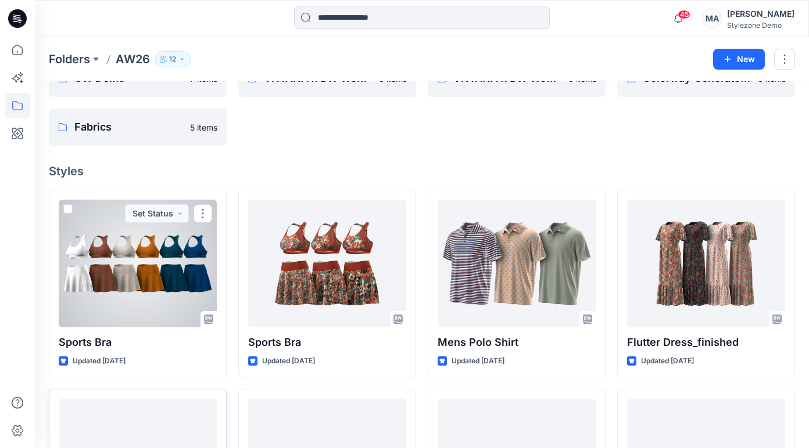
scroll to position [74, 0]
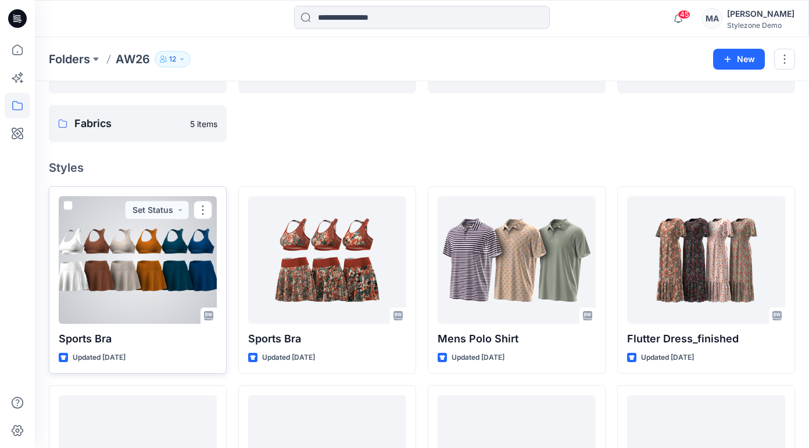
click at [145, 261] on div at bounding box center [138, 260] width 158 height 128
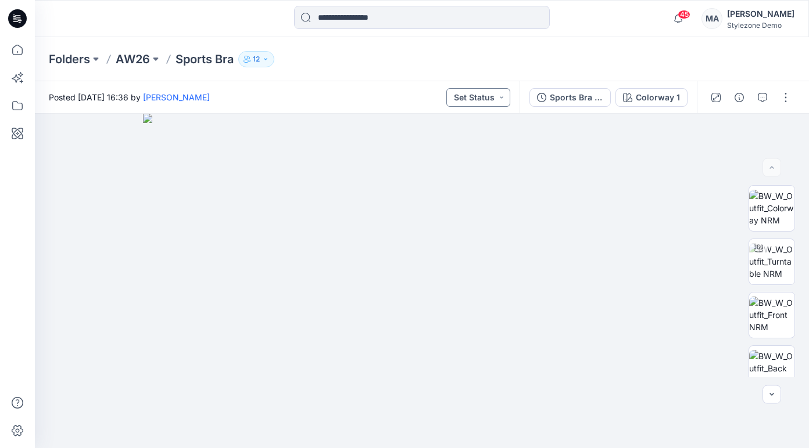
click at [501, 96] on button "Set Status" at bounding box center [478, 97] width 64 height 19
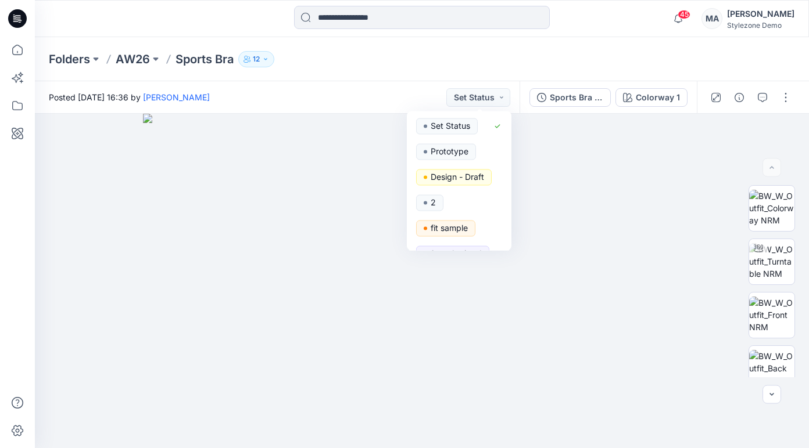
click at [379, 96] on div "Posted Thursday, August 07, 2025 16:36 by Savio Thomas Set Status Set Status Pr…" at bounding box center [277, 97] width 484 height 32
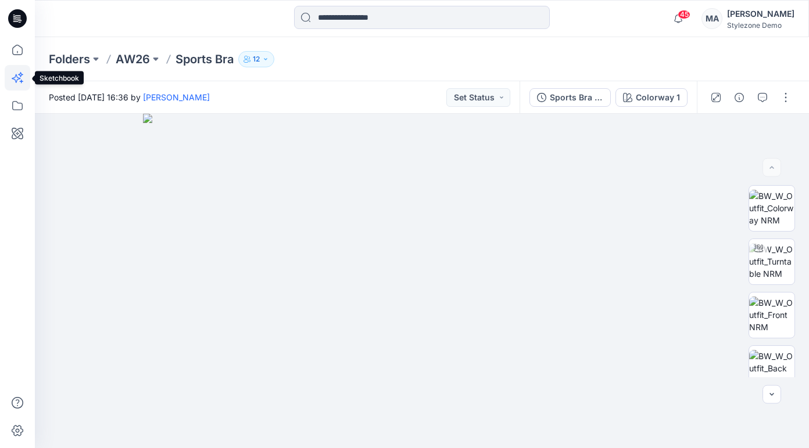
click at [19, 67] on icon at bounding box center [18, 78] width 26 height 26
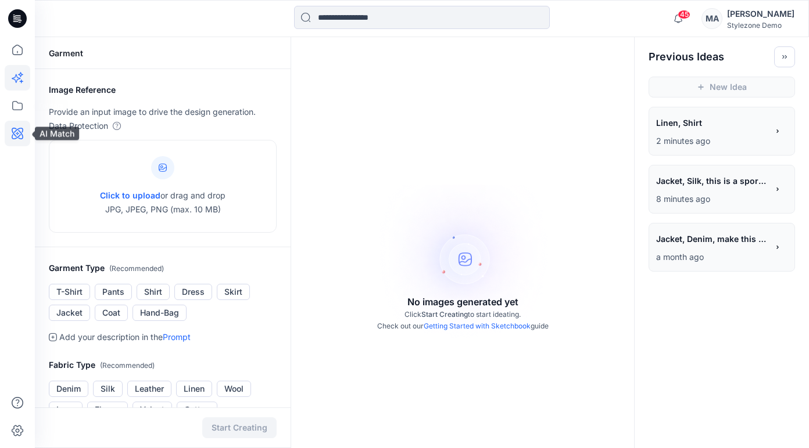
click at [15, 137] on icon at bounding box center [18, 134] width 12 height 12
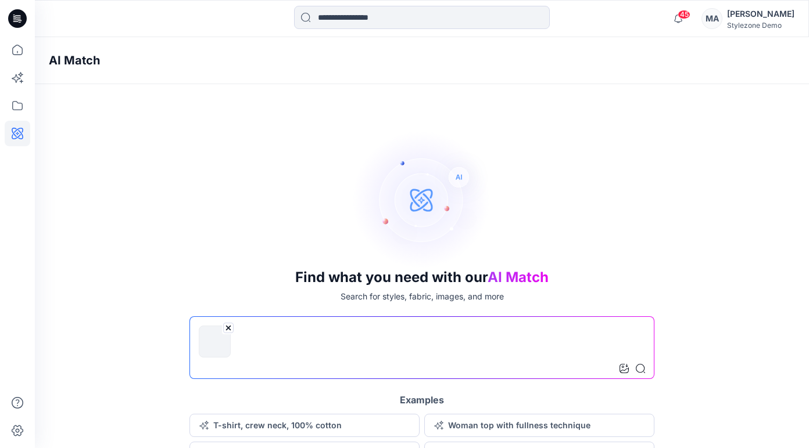
scroll to position [17, 0]
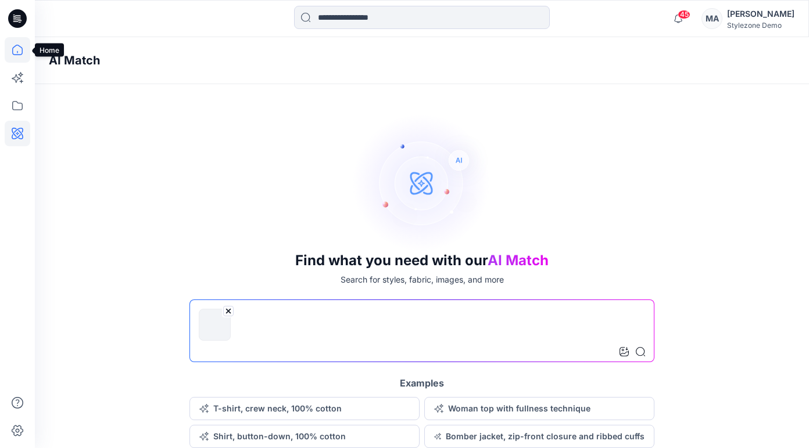
click at [16, 56] on icon at bounding box center [18, 50] width 26 height 26
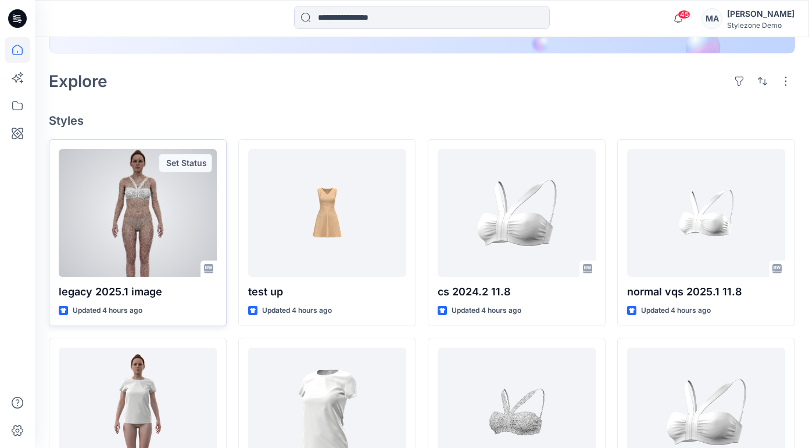
scroll to position [247, 0]
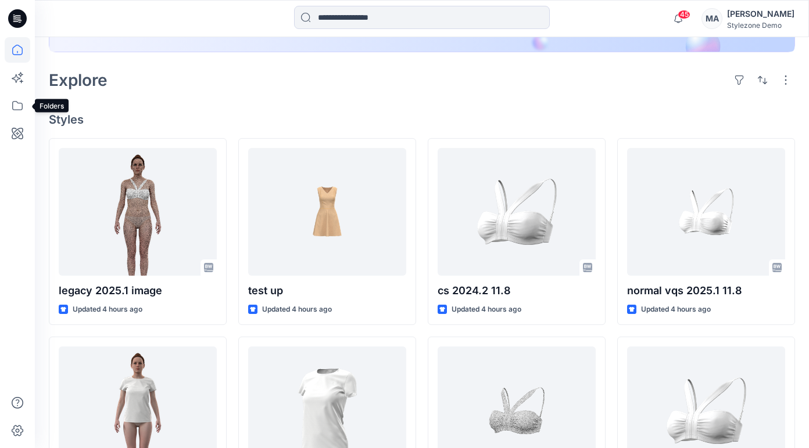
drag, startPoint x: 16, startPoint y: 101, endPoint x: 33, endPoint y: 101, distance: 16.8
click at [17, 101] on icon at bounding box center [18, 106] width 26 height 26
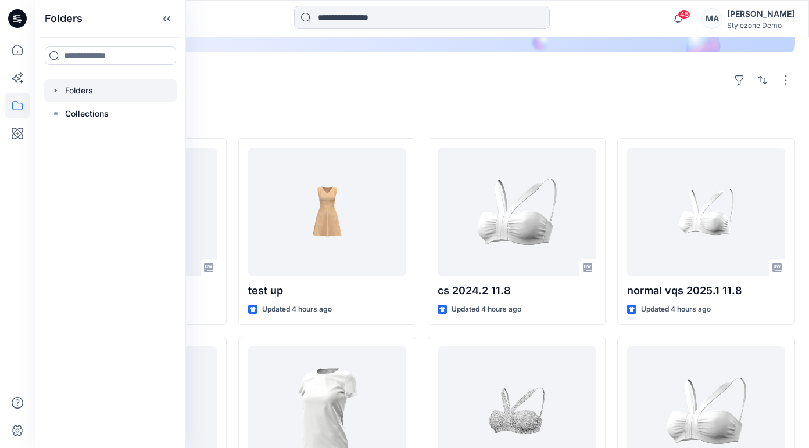
click at [75, 87] on div at bounding box center [110, 90] width 132 height 23
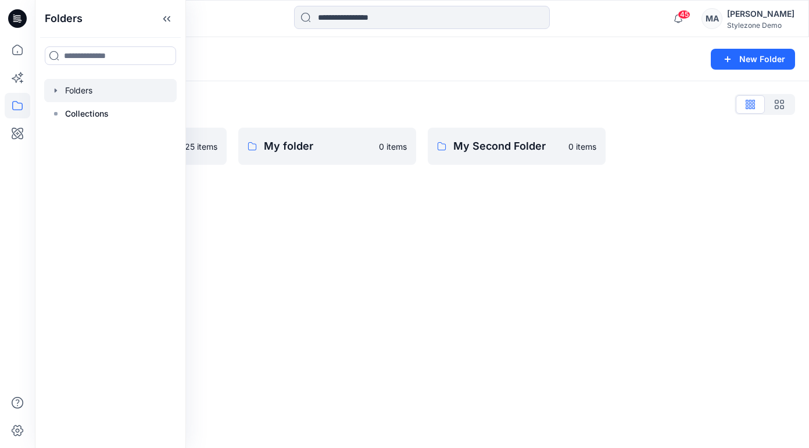
click at [304, 232] on div "Folders New Folder Folders List AW26 25 items My folder 0 items My Second Folde…" at bounding box center [422, 242] width 774 height 411
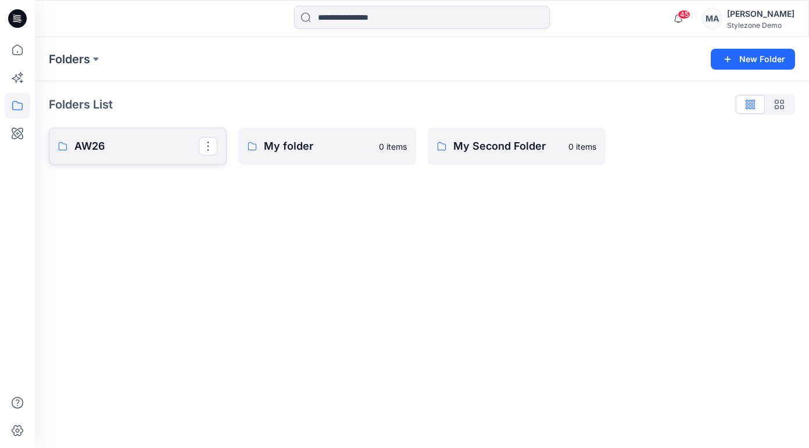
click at [110, 143] on p "AW26" at bounding box center [136, 146] width 124 height 16
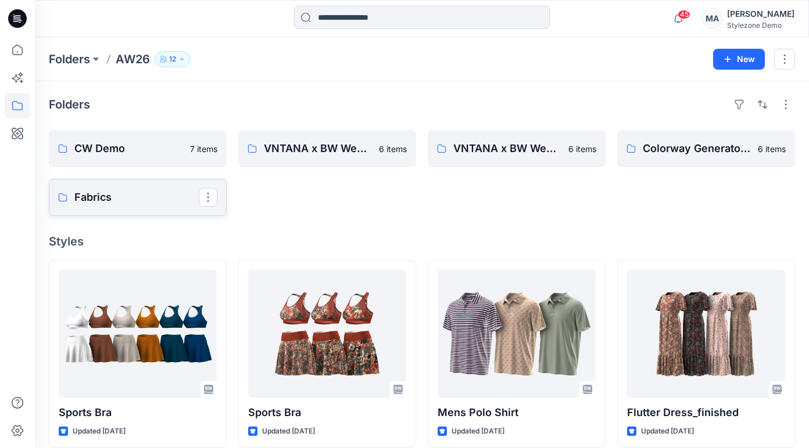
click at [113, 198] on p "Fabrics" at bounding box center [136, 197] width 124 height 16
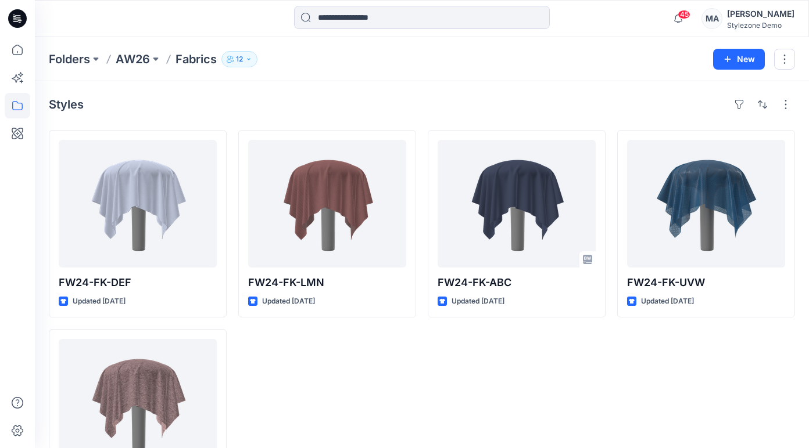
click at [132, 59] on p "AW26" at bounding box center [133, 59] width 34 height 16
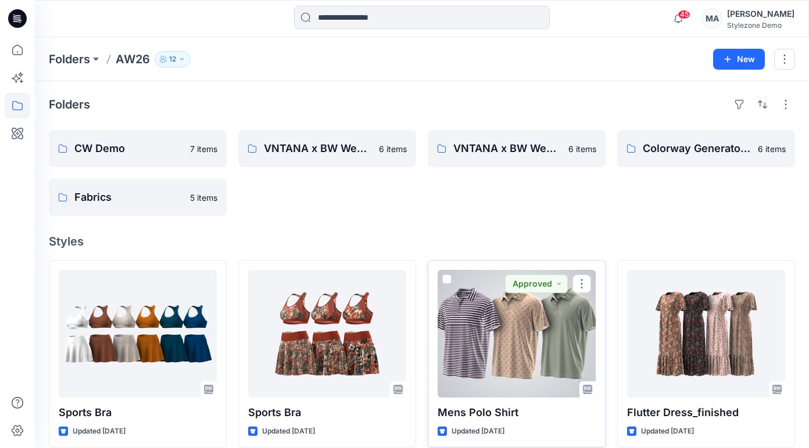
click at [552, 321] on div at bounding box center [516, 334] width 158 height 128
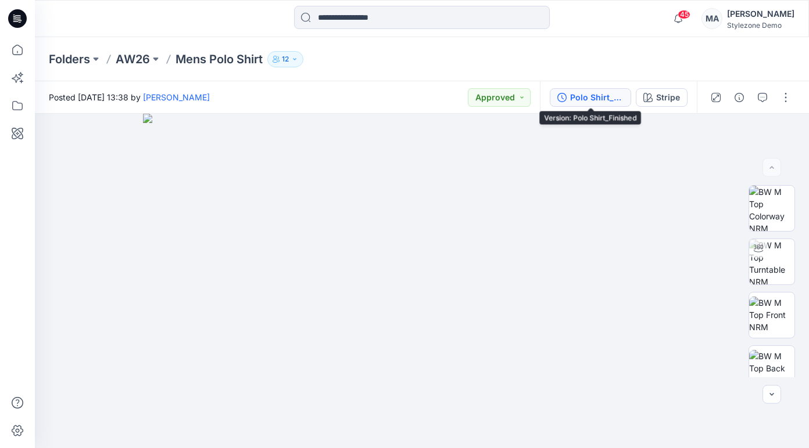
click at [613, 100] on div "Polo Shirt_Finished" at bounding box center [596, 97] width 53 height 13
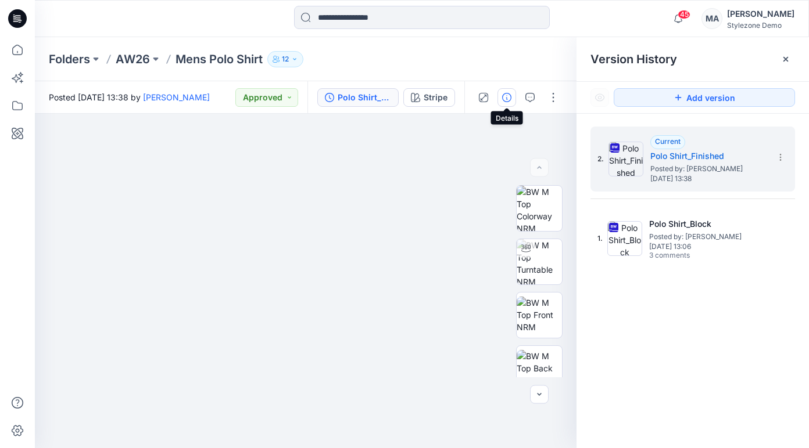
click at [509, 96] on icon "button" at bounding box center [506, 97] width 9 height 9
